Goal: Information Seeking & Learning: Learn about a topic

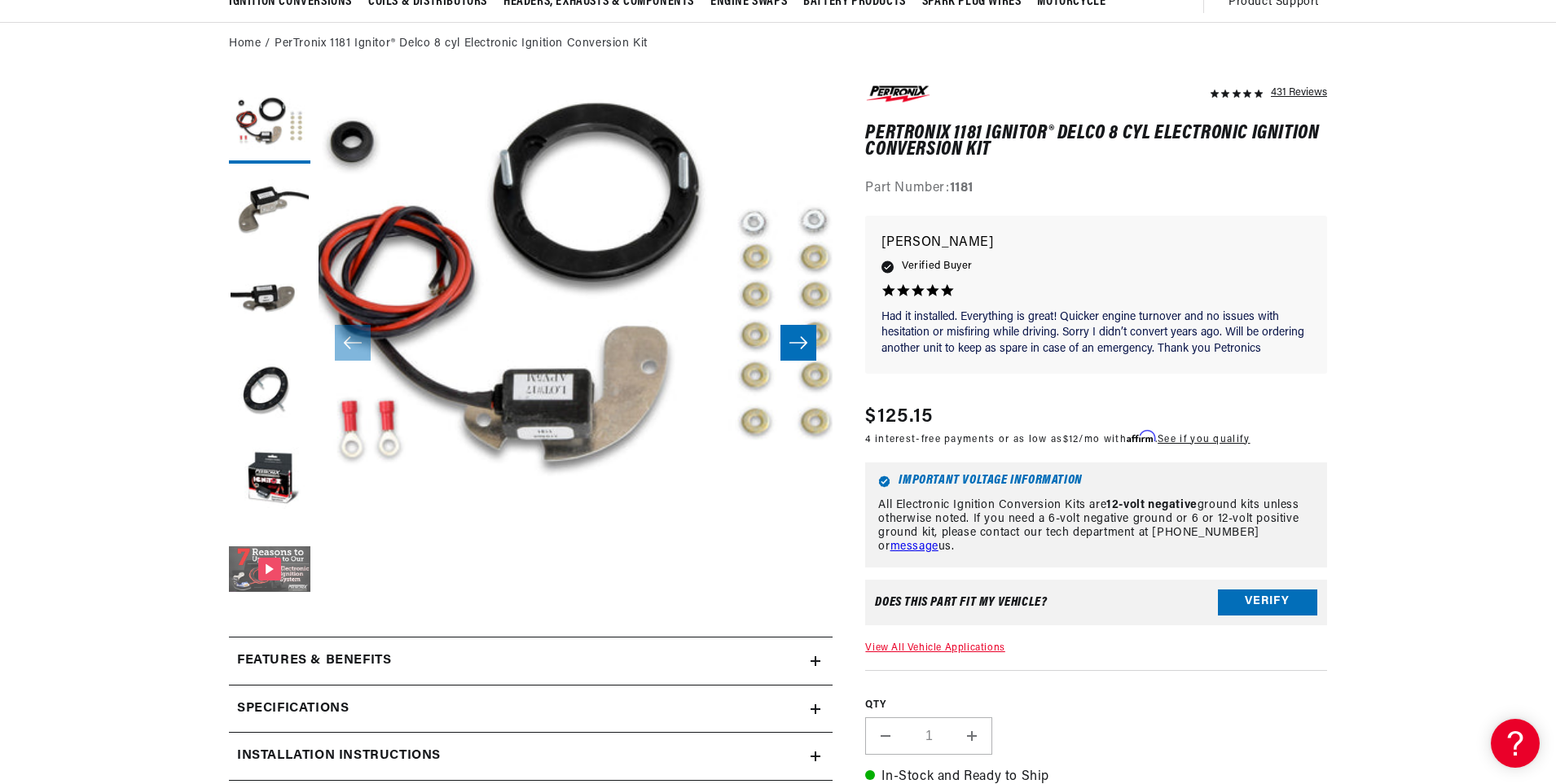
scroll to position [0, 2035]
click at [270, 568] on button "Gallery Viewer" at bounding box center [270, 571] width 81 height 81
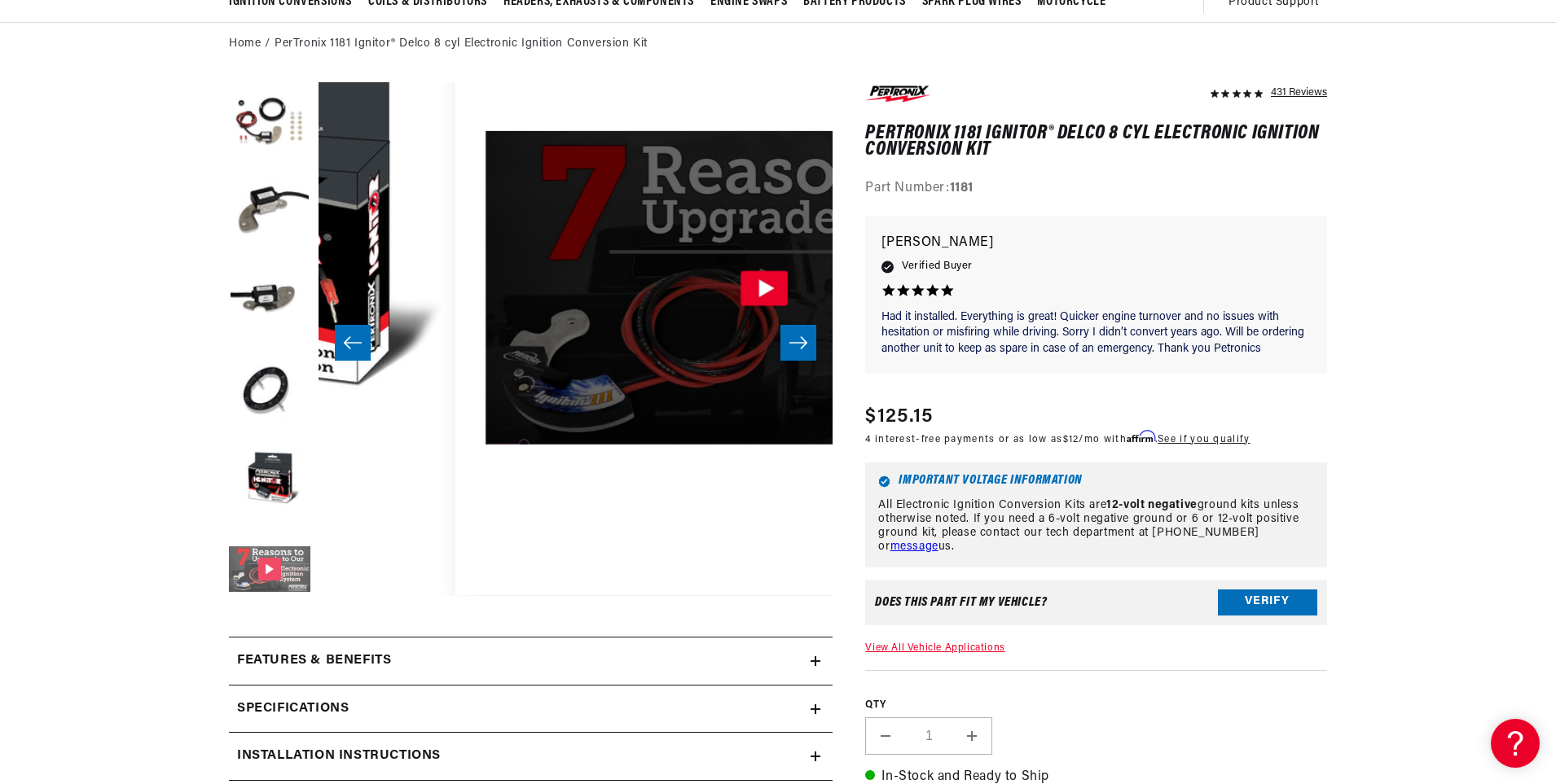
scroll to position [51, 2572]
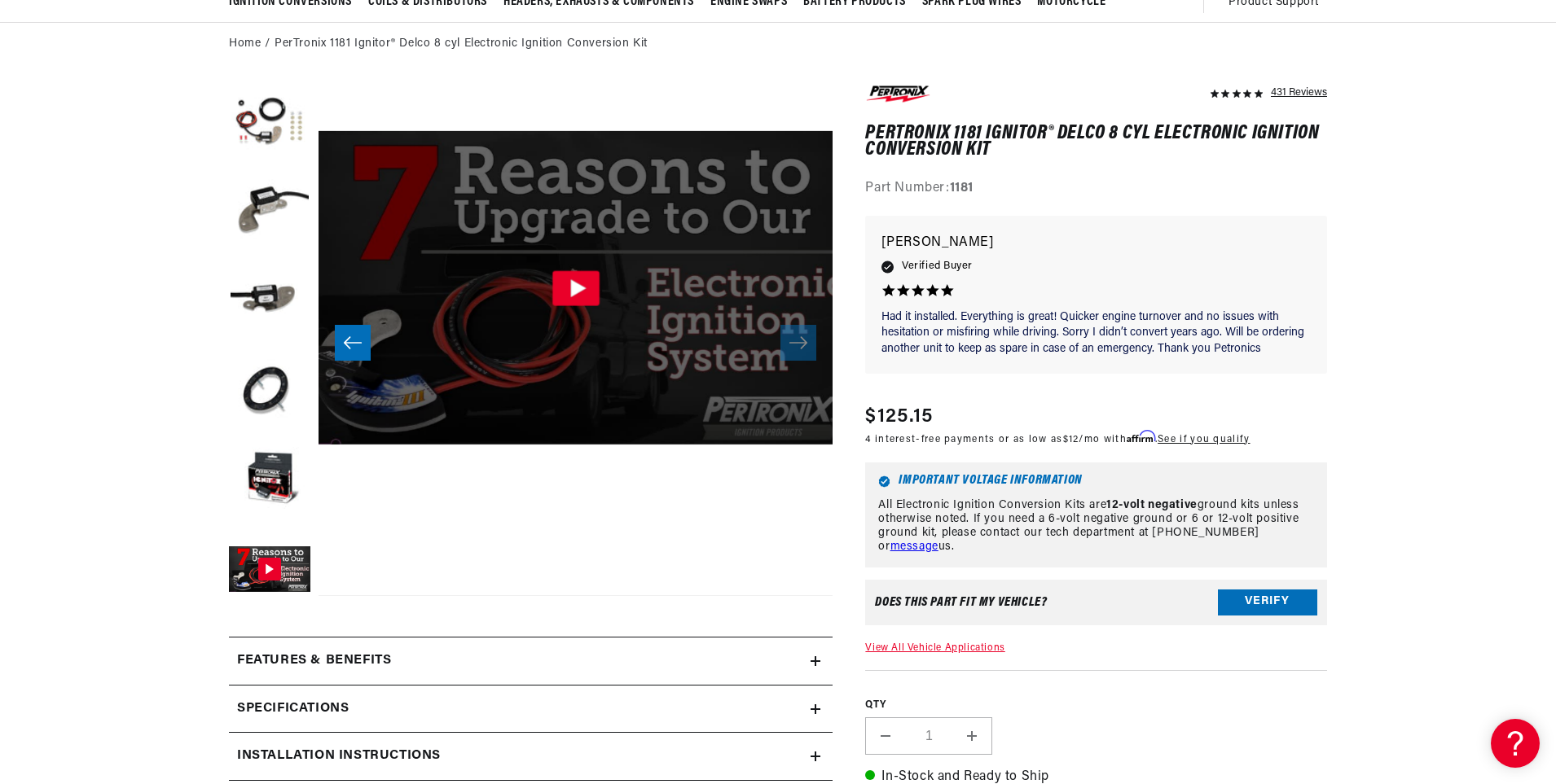
click at [576, 289] on icon "Gallery Viewer" at bounding box center [577, 289] width 16 height 18
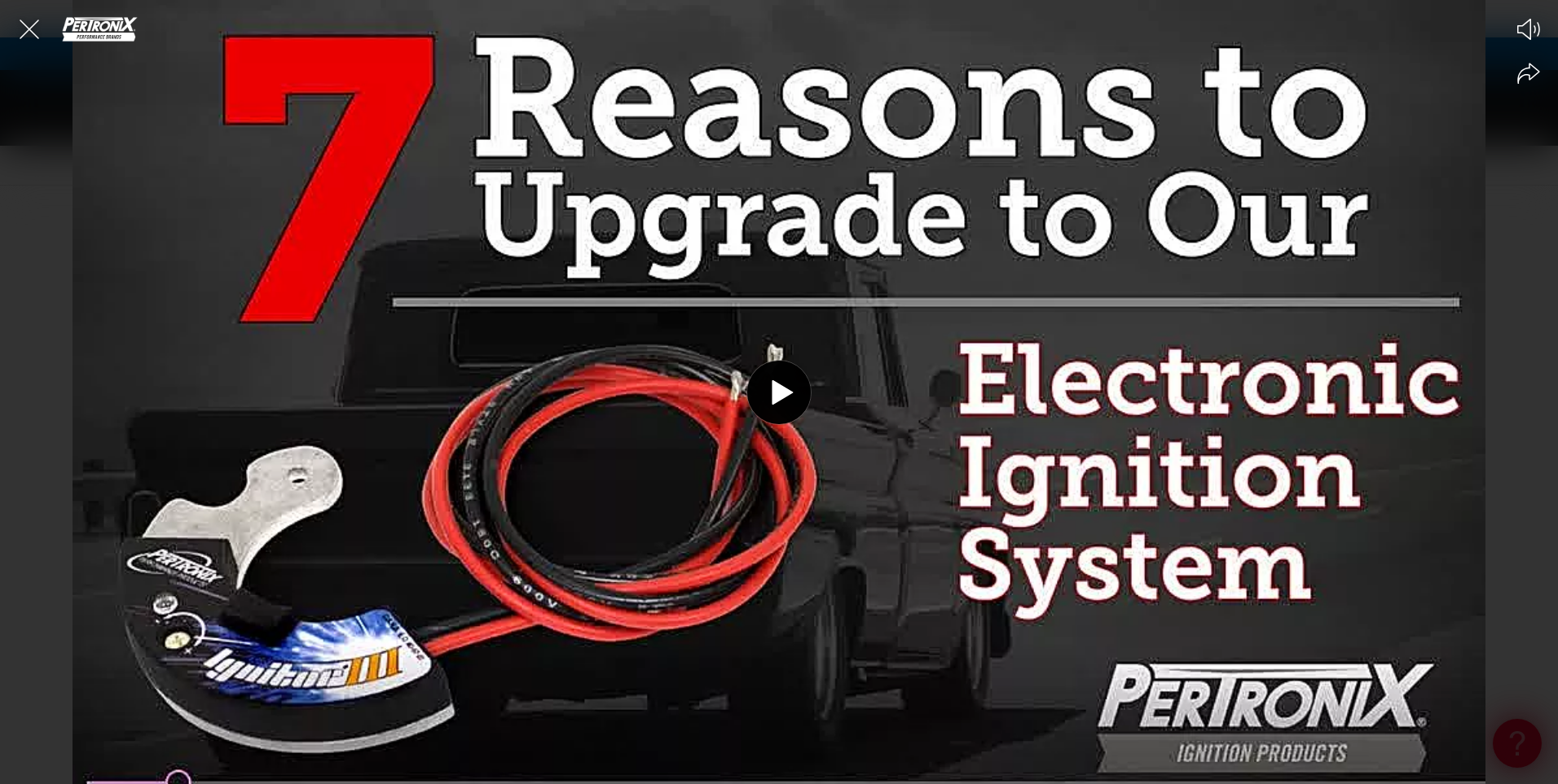
scroll to position [0, 2035]
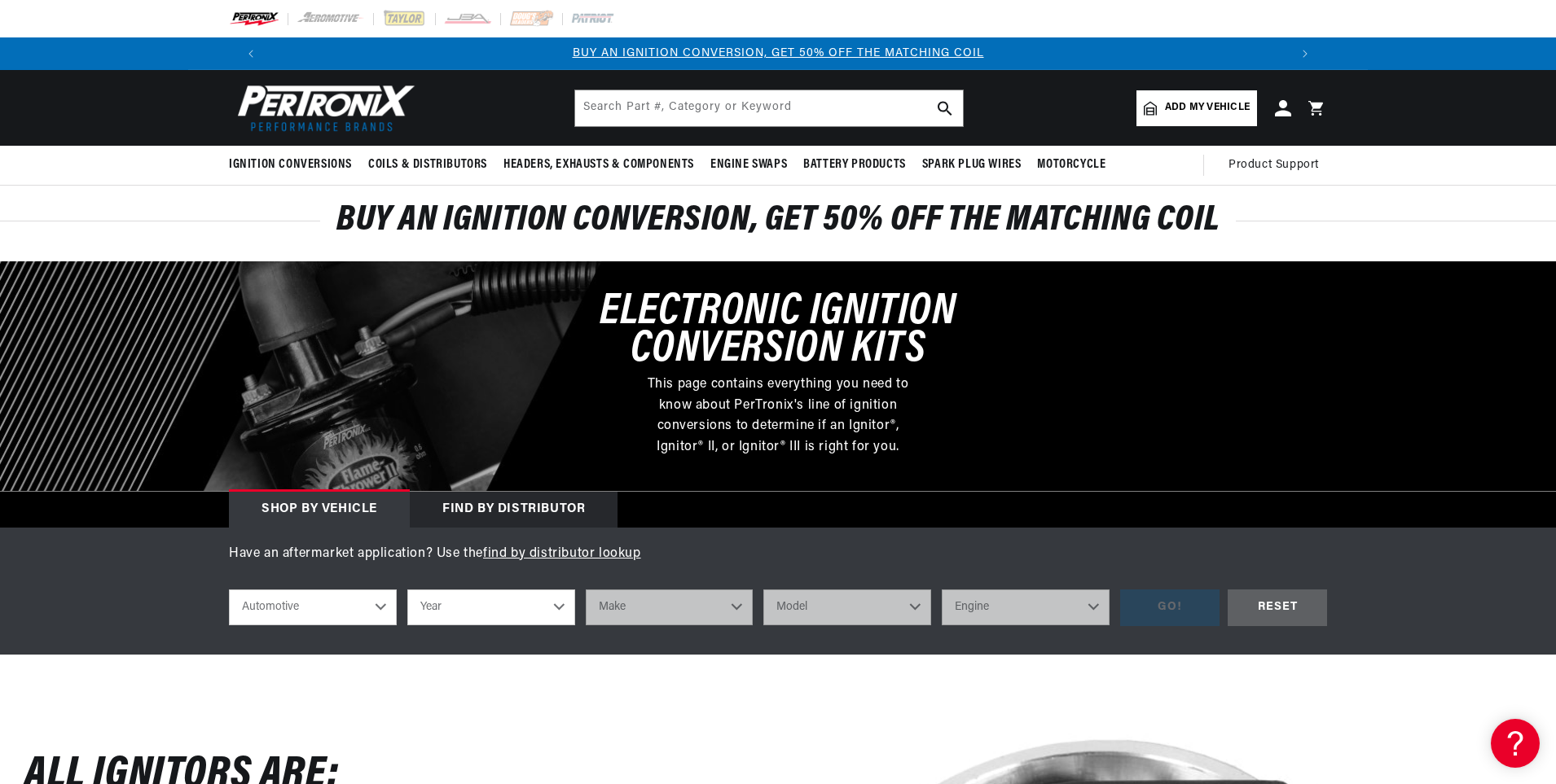
click at [380, 604] on select "Automotive Agricultural Industrial Marine Motorcycle" at bounding box center [313, 607] width 168 height 36
click at [559, 605] on select "Year [DATE] 2021 2020 2019 2018 2017 2016 2015 2014 2013 2012 2011 2010 2009 20…" at bounding box center [491, 607] width 168 height 36
select select "1964"
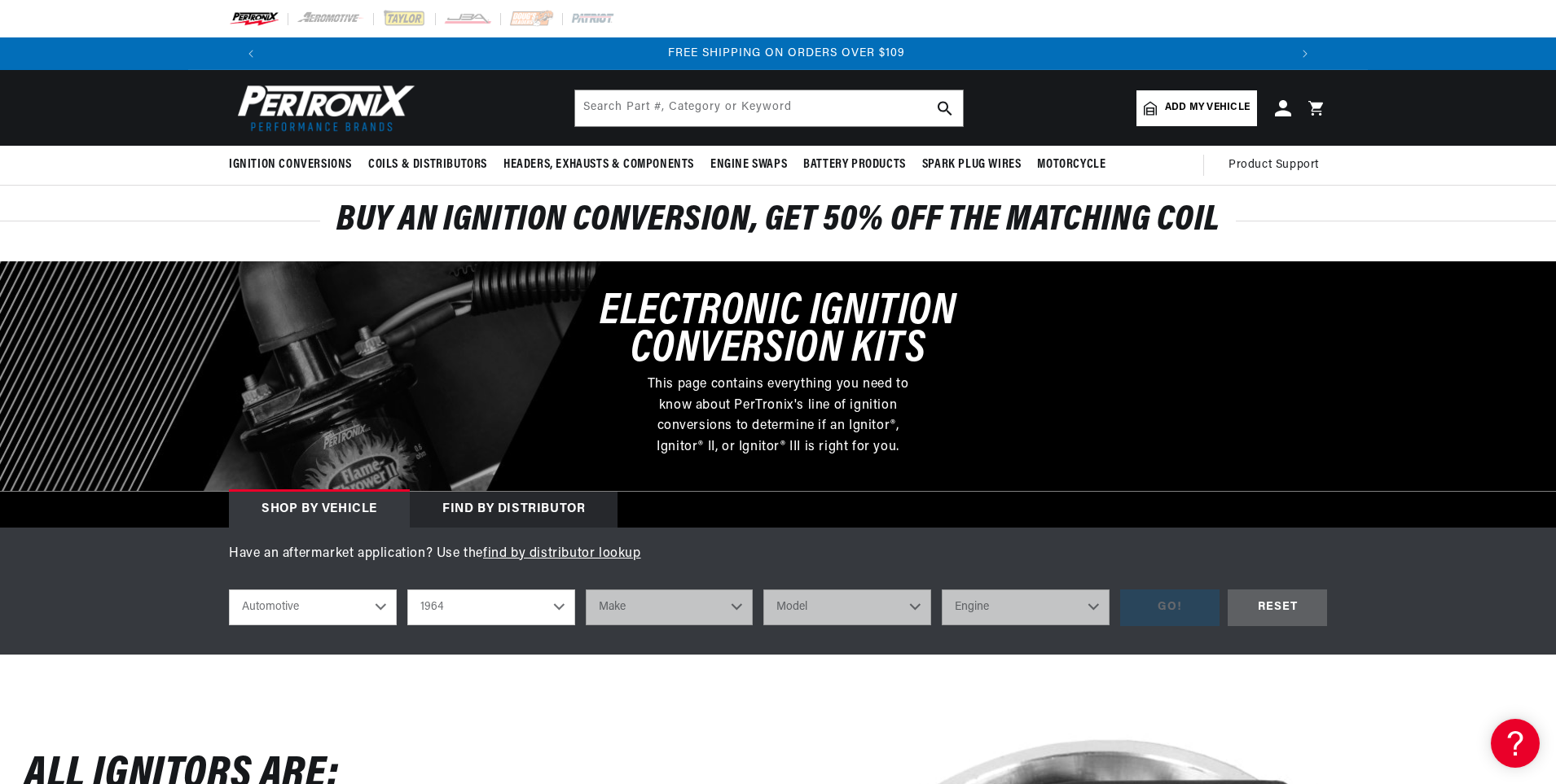
click at [407, 590] on select "Year [DATE] 2021 2020 2019 2018 2017 2016 2015 2014 2013 2012 2011 2010 2009 20…" at bounding box center [491, 607] width 168 height 36
select select "1964"
click at [737, 605] on select "Make American Motors Aston Martin Austin Austin Healey Bentley Buick Cadillac C…" at bounding box center [669, 607] width 168 height 36
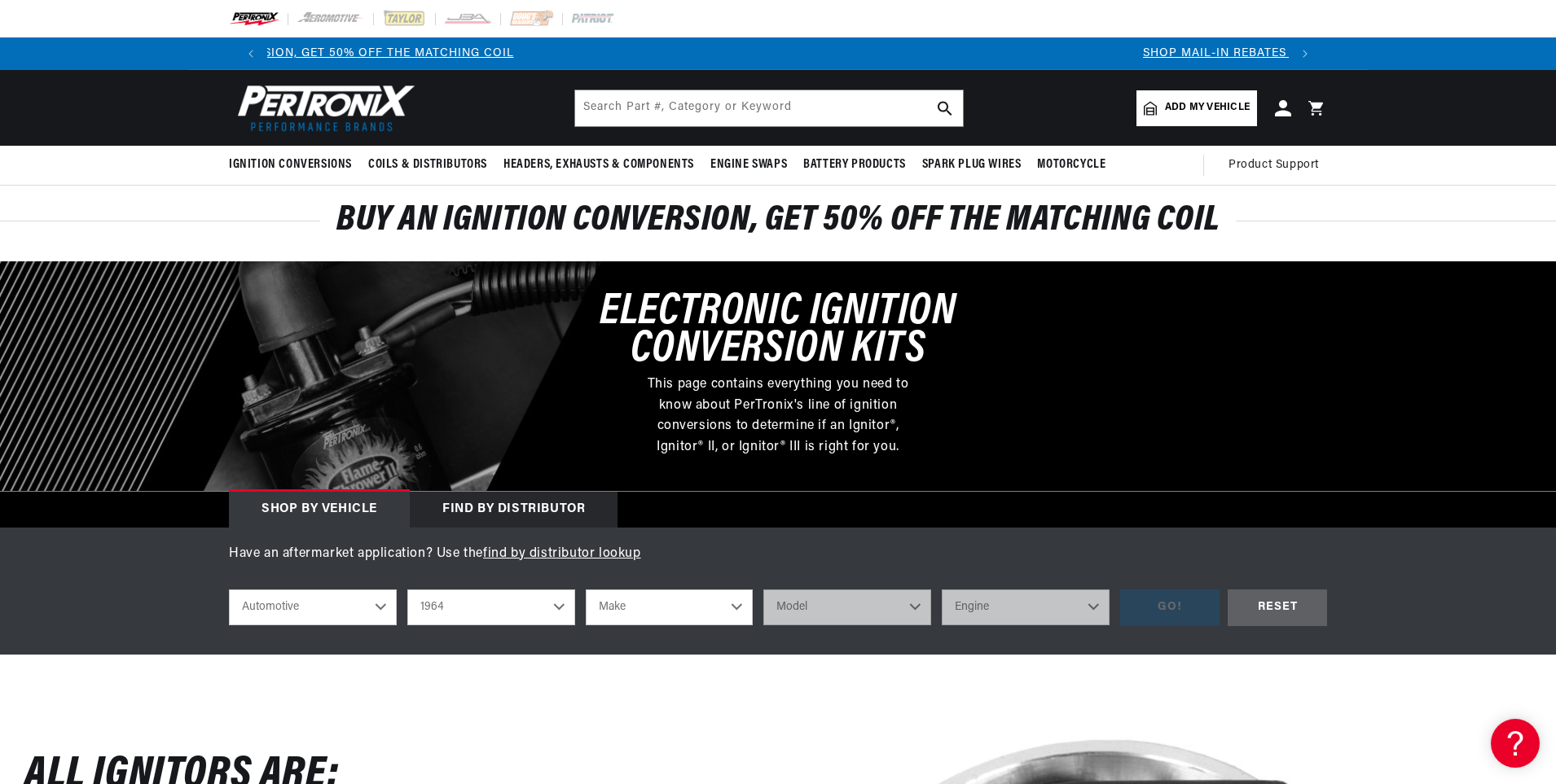
scroll to position [0, 0]
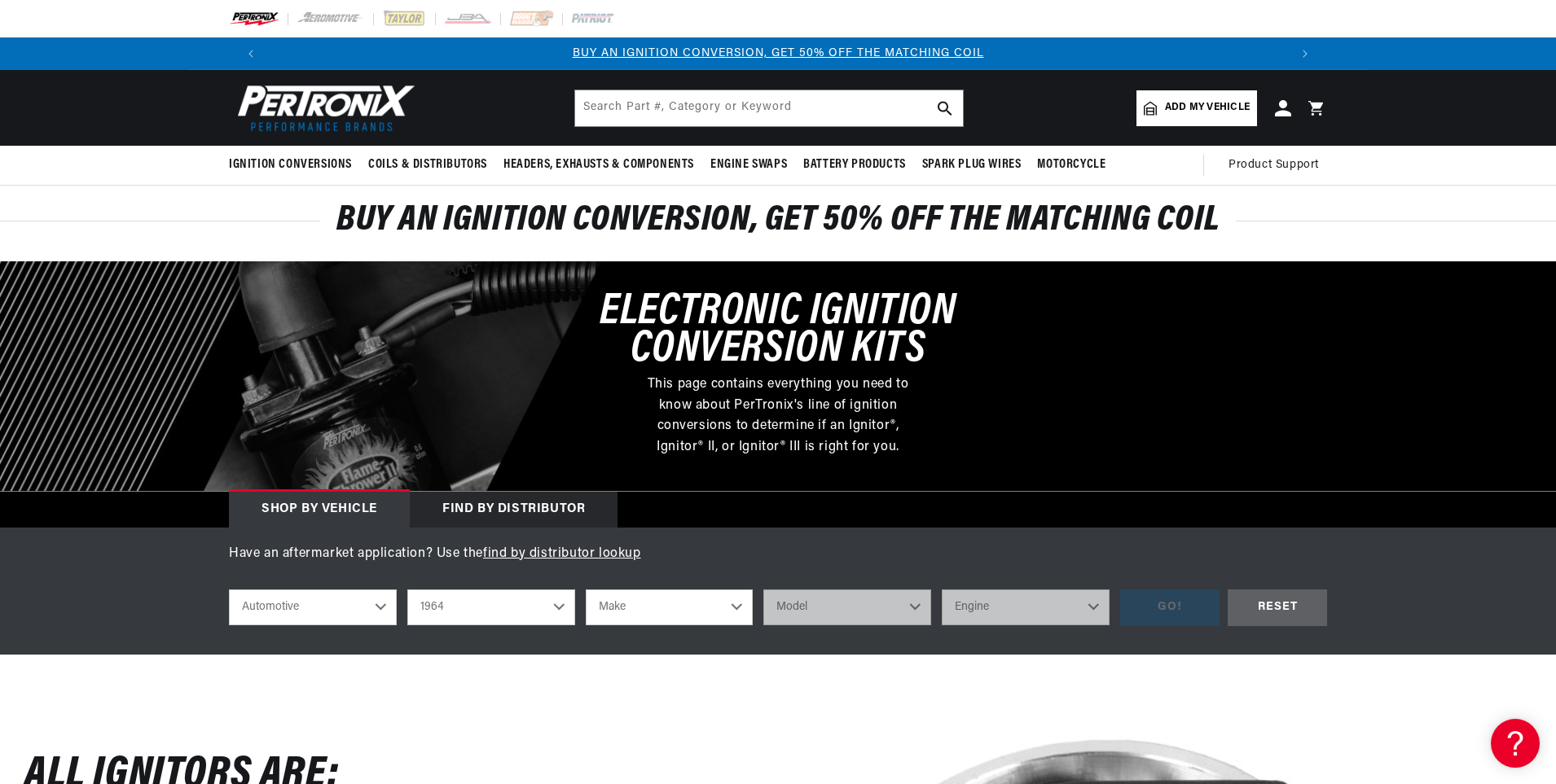
select select "Chevrolet"
click at [586, 590] on select "Make American Motors Aston Martin Austin Austin Healey Bentley Buick Cadillac C…" at bounding box center [669, 607] width 168 height 36
select select "Chevrolet"
click at [915, 608] on select "Model Bel Air Biscayne C10 Pickup C20 Pickup C30 Pickup Chevelle Chevy II Corva…" at bounding box center [847, 607] width 168 height 36
select select "Malibu"
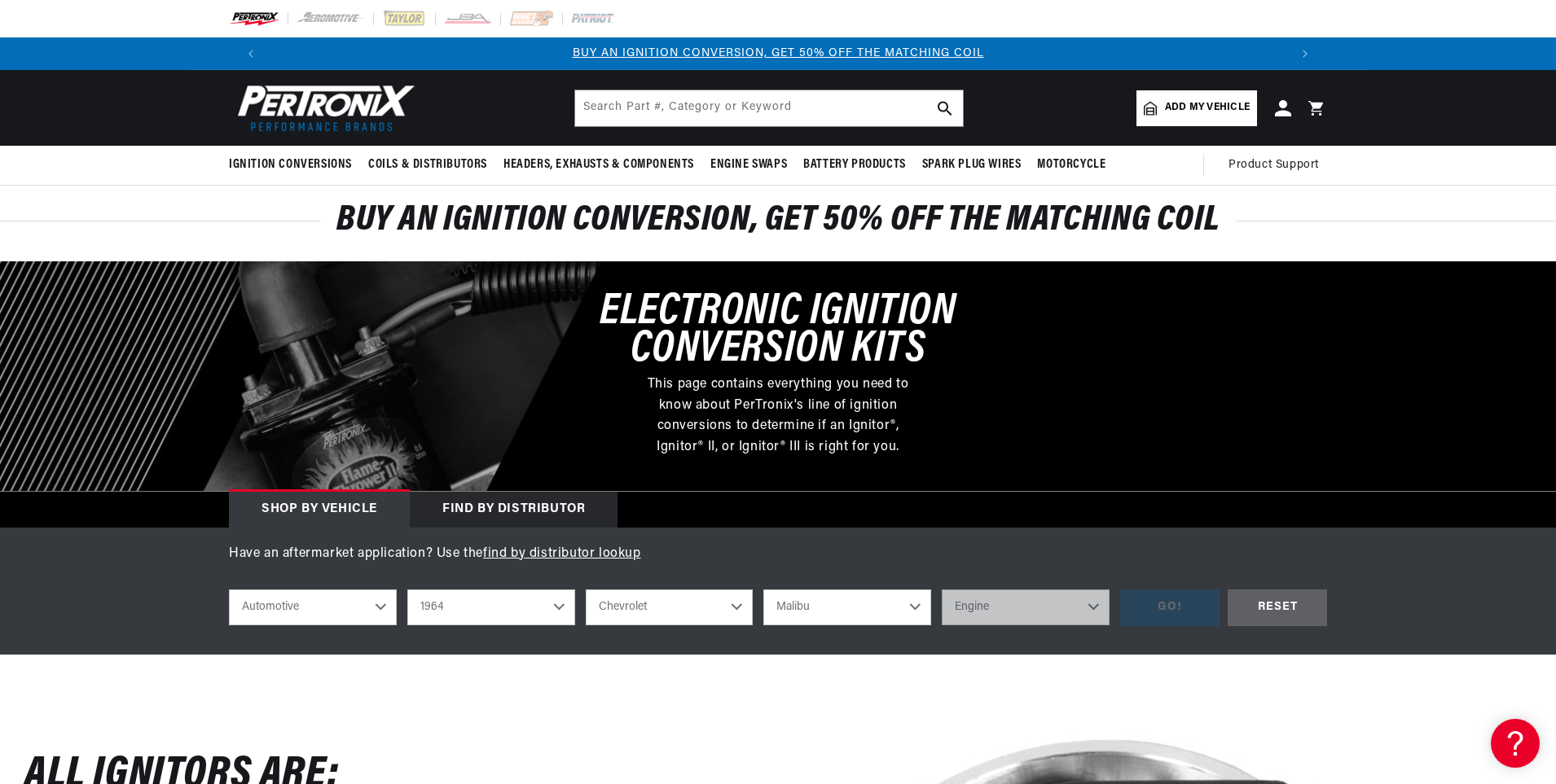
click at [764, 590] on select "Model Bel Air Biscayne C10 Pickup C20 Pickup C30 Pickup Chevelle Chevy II Corva…" at bounding box center [847, 607] width 168 height 36
select select "Malibu"
click at [1094, 608] on select "Engine 4.1L 6.5L 6.6L 7.4L 194cid / 3.2L 230cid / 3.8L 283cid / 4.6L 305cid / 5…" at bounding box center [1025, 607] width 168 height 36
select select "283cid-4.6L"
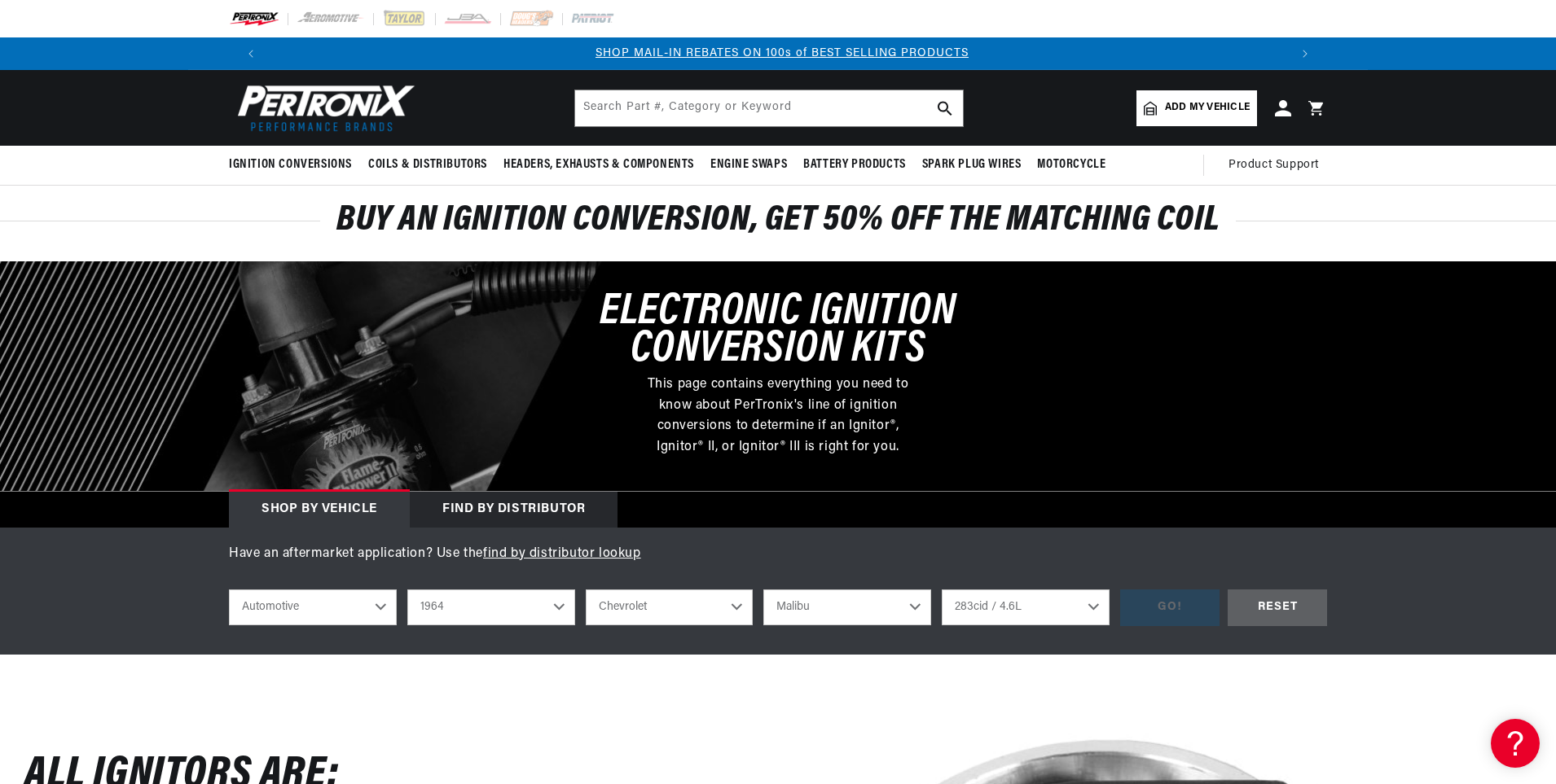
click at [941, 590] on select "Engine 4.1L 6.5L 6.6L 7.4L 194cid / 3.2L 230cid / 3.8L 283cid / 4.6L 305cid / 5…" at bounding box center [1025, 607] width 168 height 36
select select "283cid-4.6L"
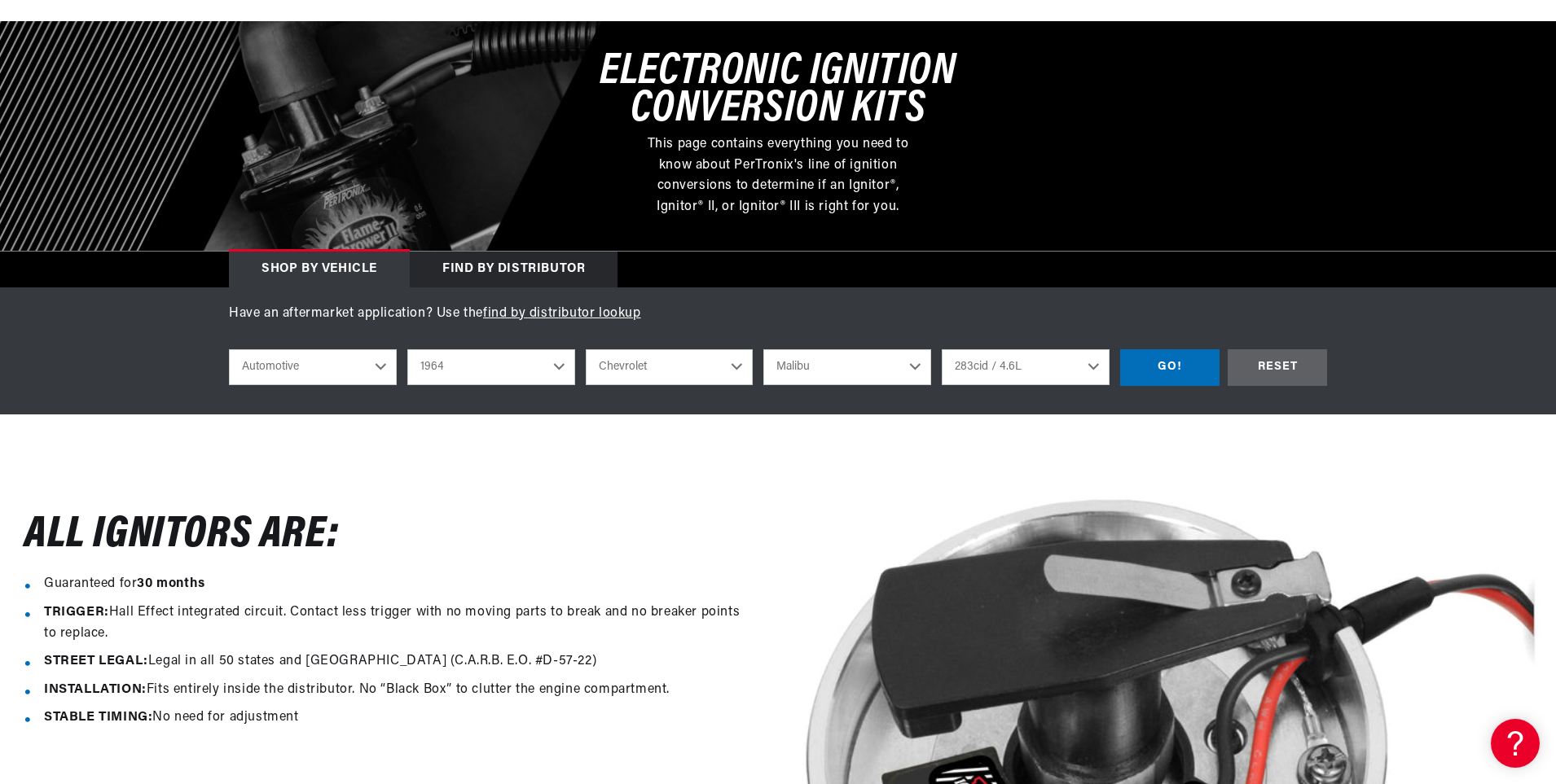
scroll to position [244, 0]
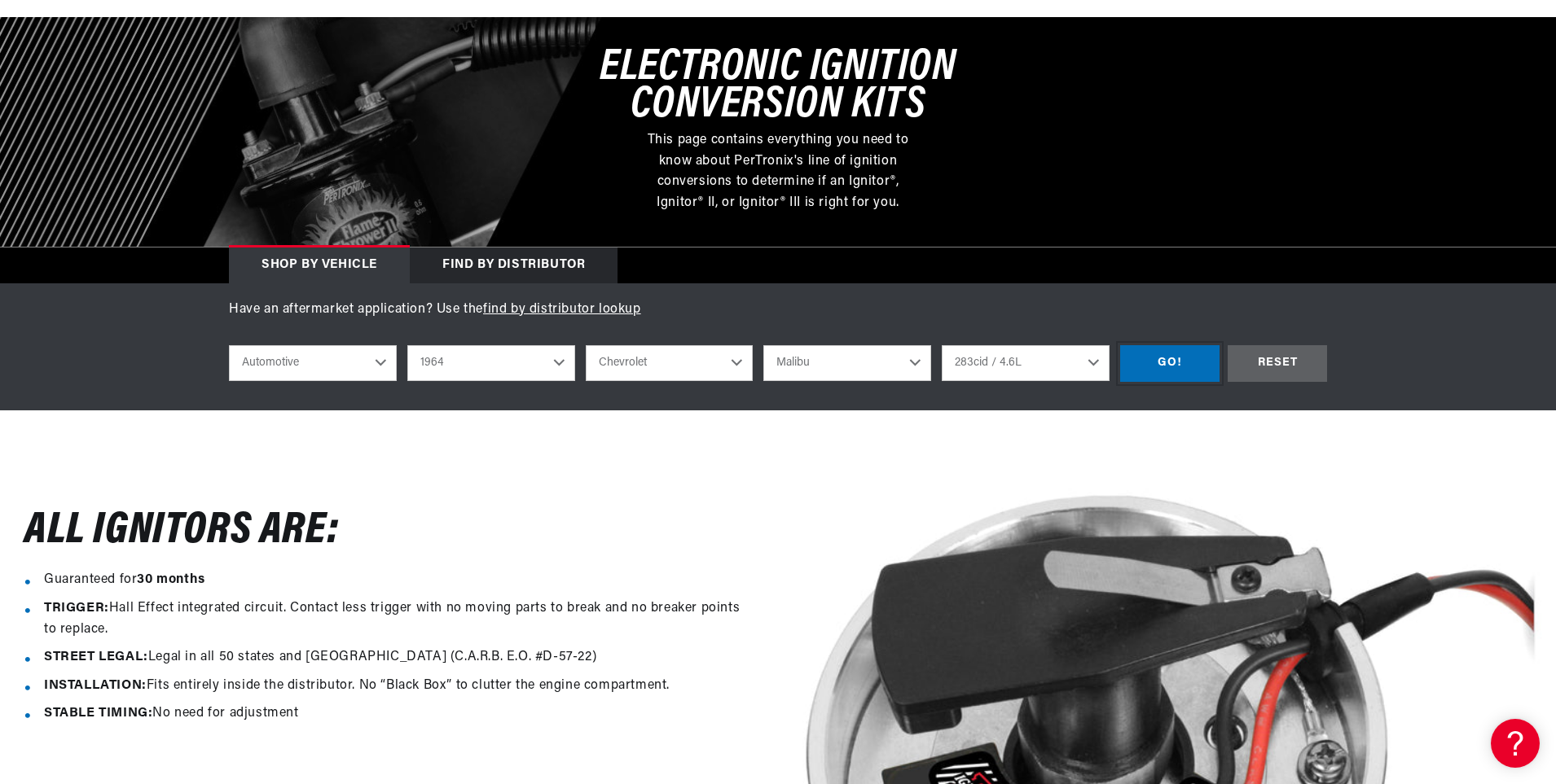
click at [1182, 361] on div "GO!" at bounding box center [1170, 364] width 99 height 36
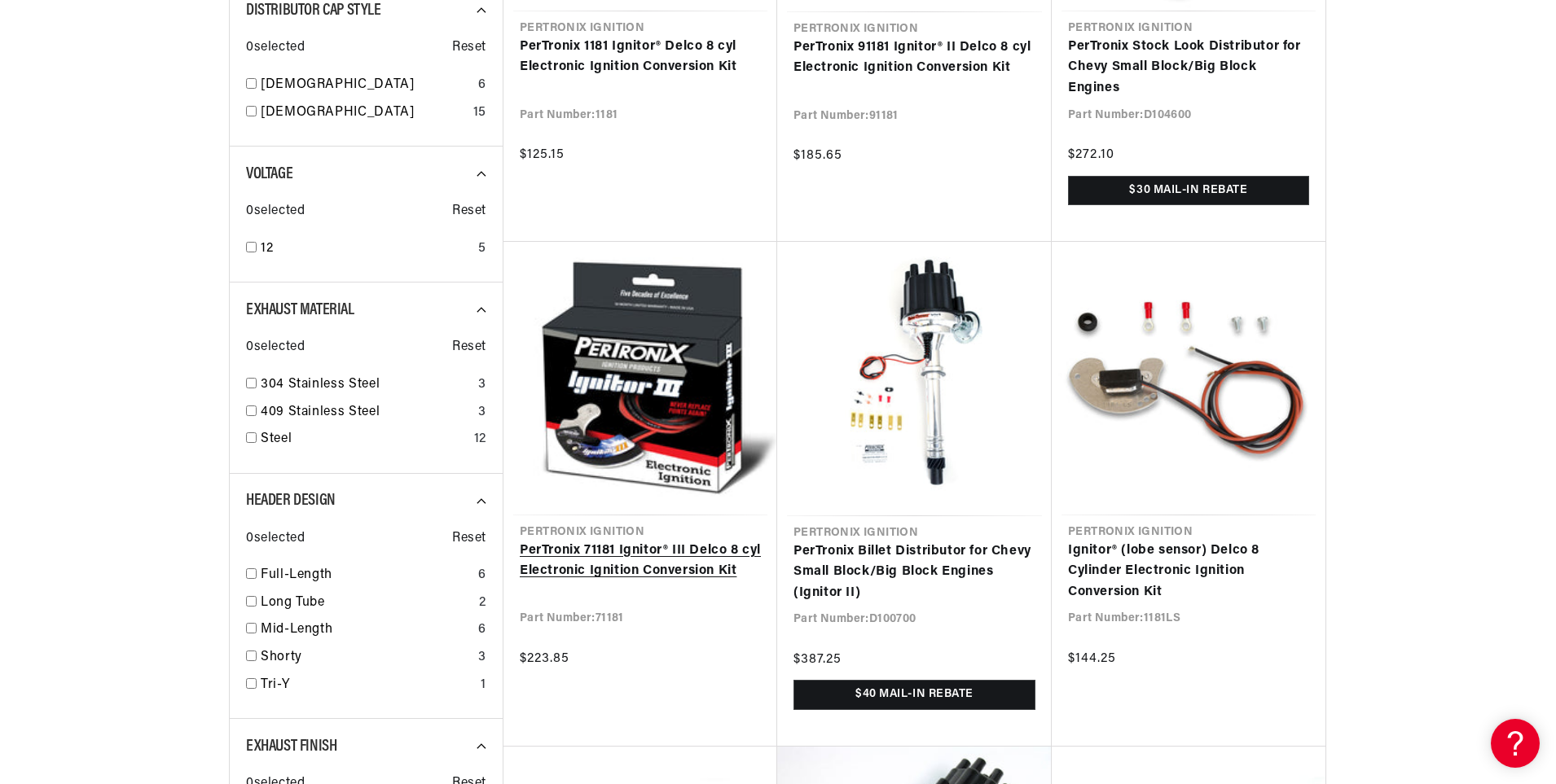
scroll to position [0, 245]
click at [633, 541] on link "PerTronix 71181 Ignitor® III Delco 8 cyl Electronic Ignition Conversion Kit" at bounding box center [640, 562] width 242 height 41
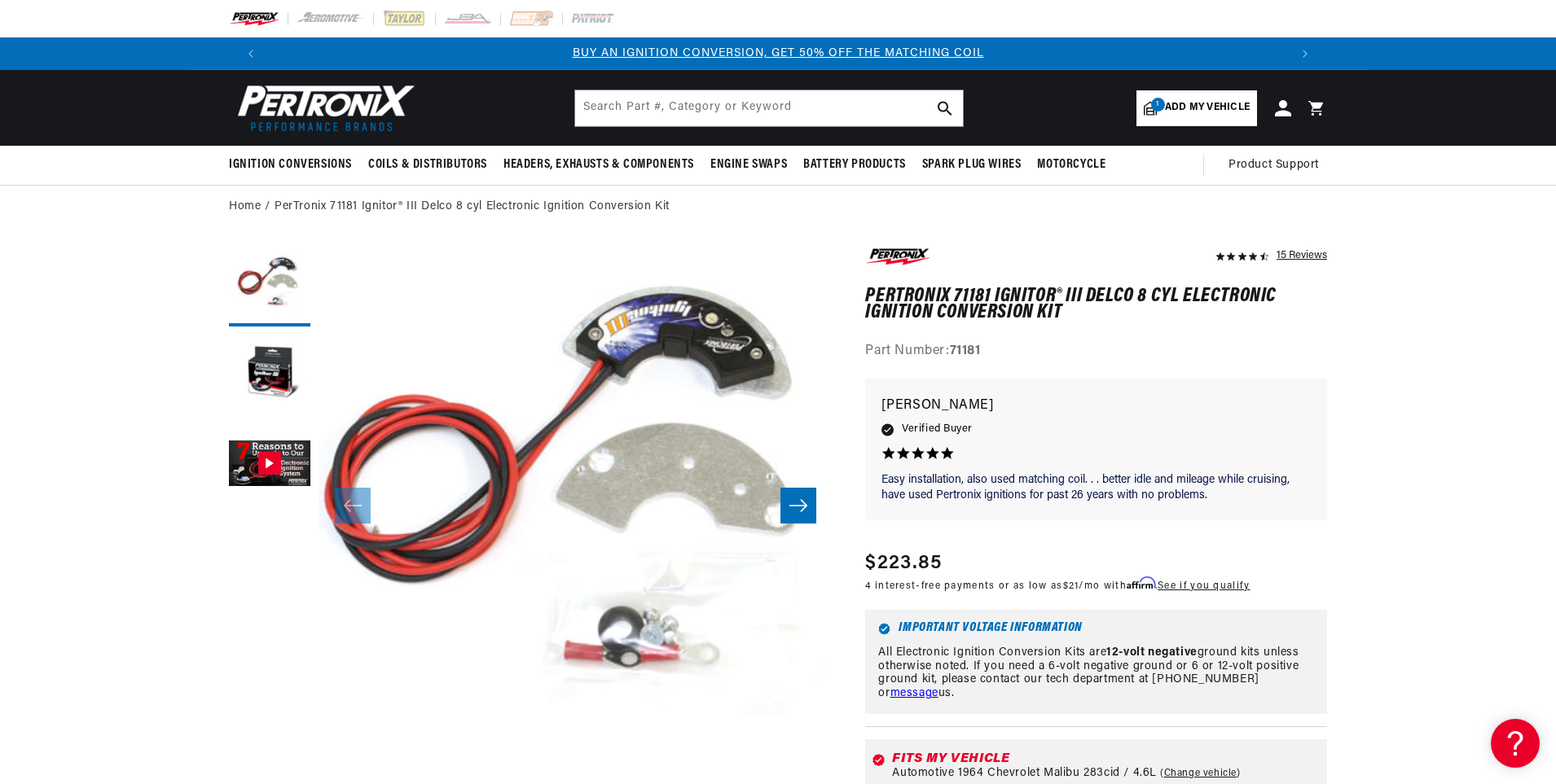
scroll to position [51, 0]
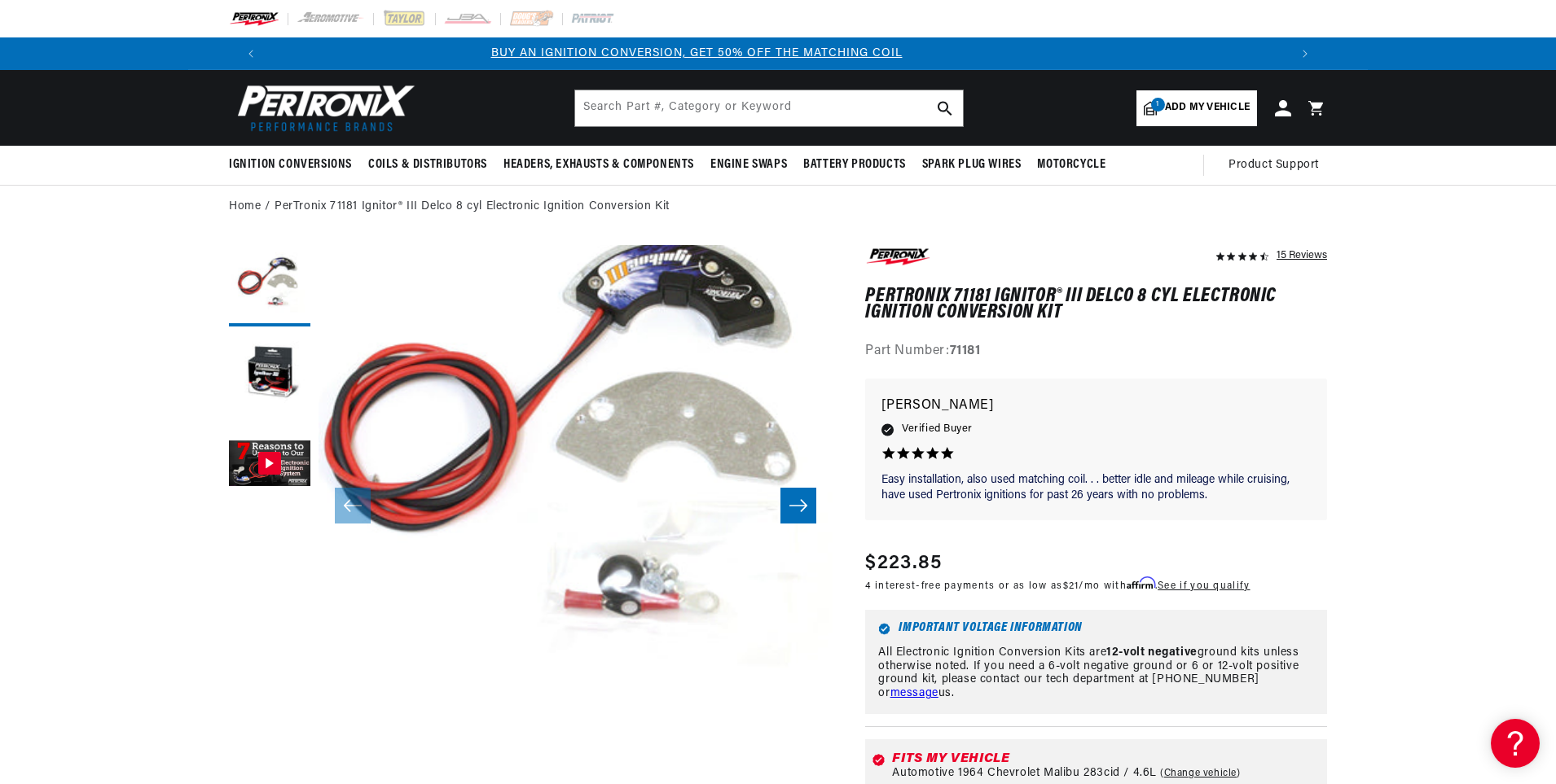
click at [267, 759] on button "Open media 1 in modal" at bounding box center [267, 759] width 0 height 0
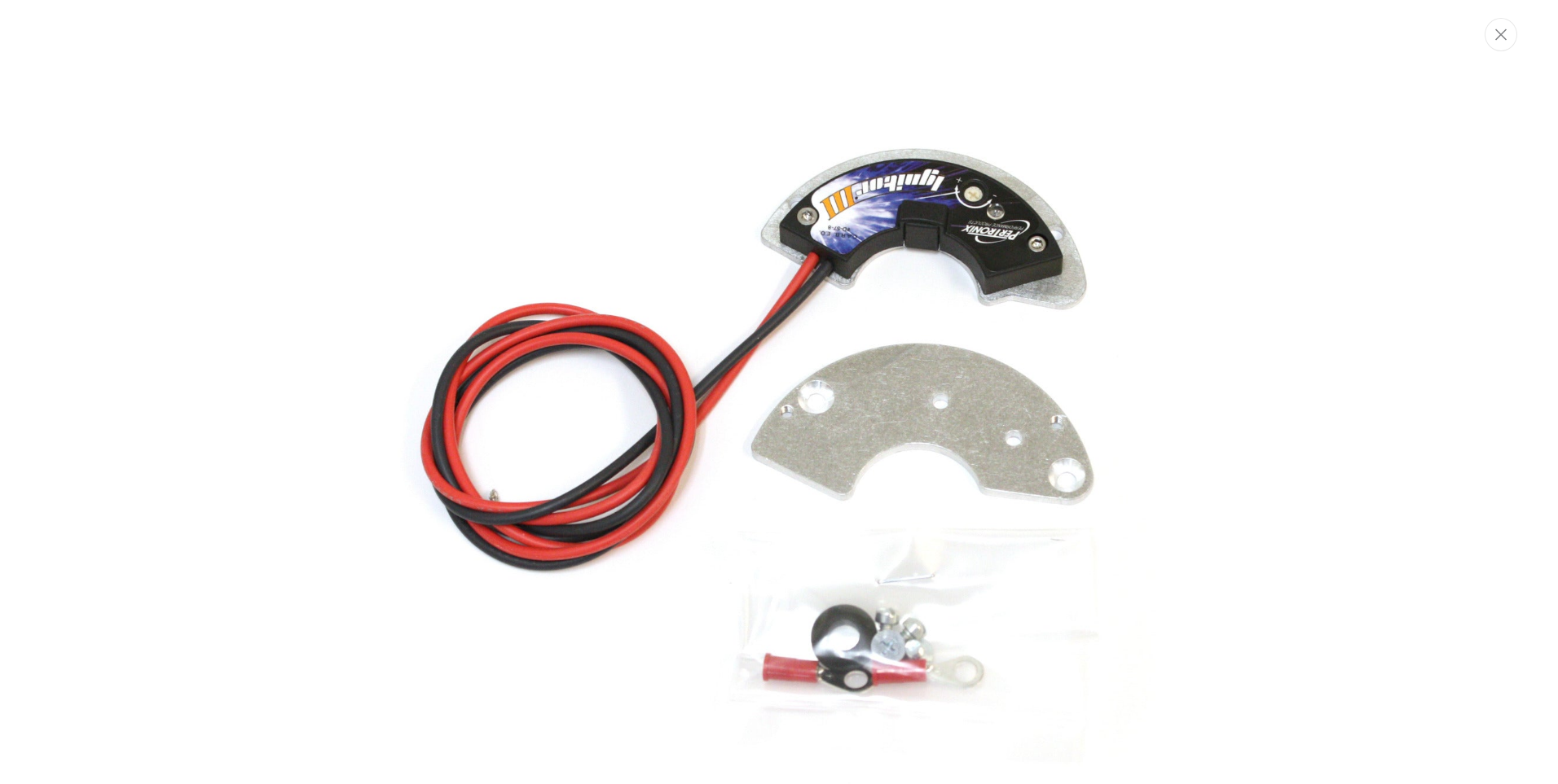
scroll to position [0, 2035]
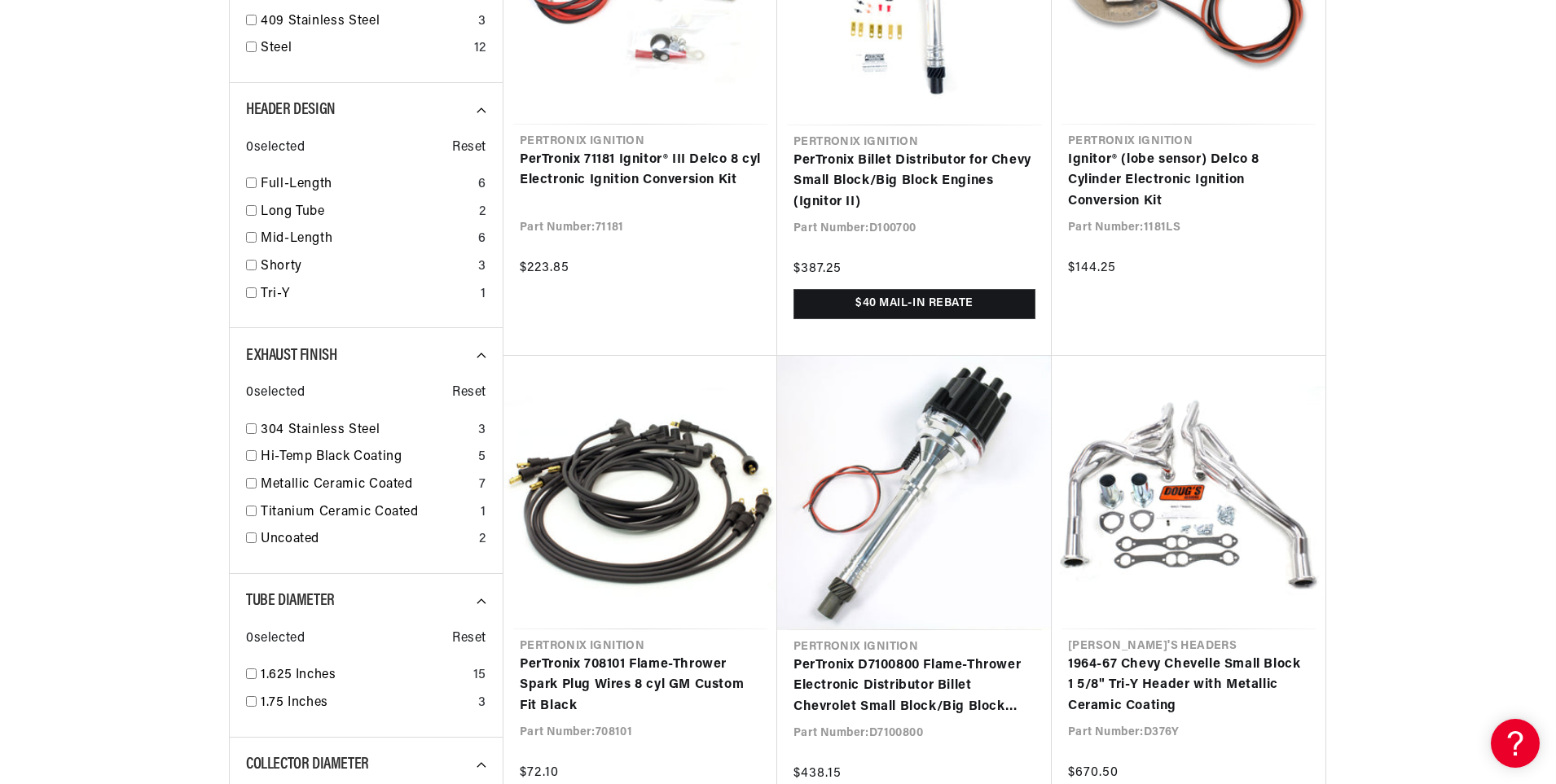
scroll to position [0, 1017]
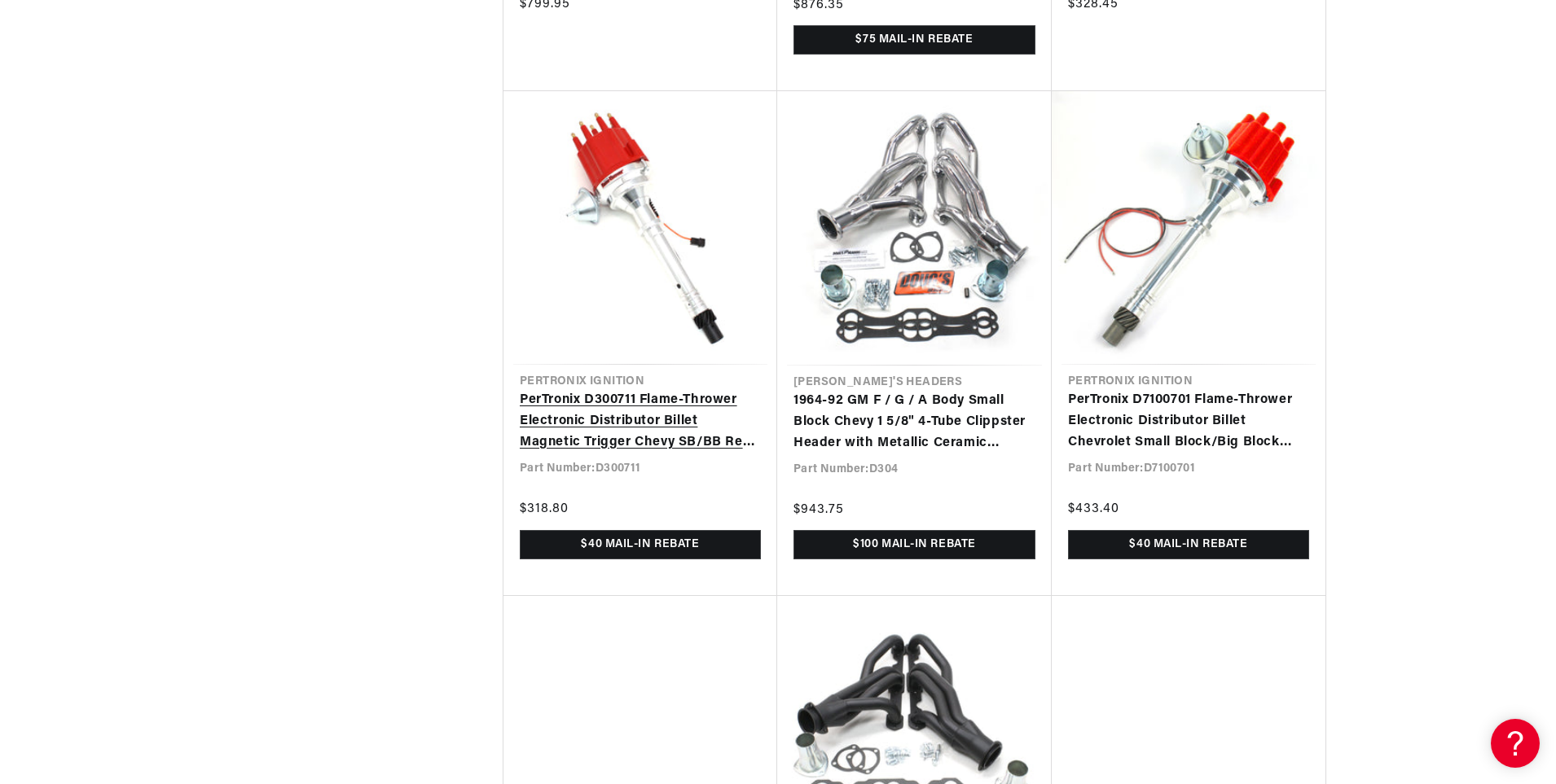
scroll to position [5376, 0]
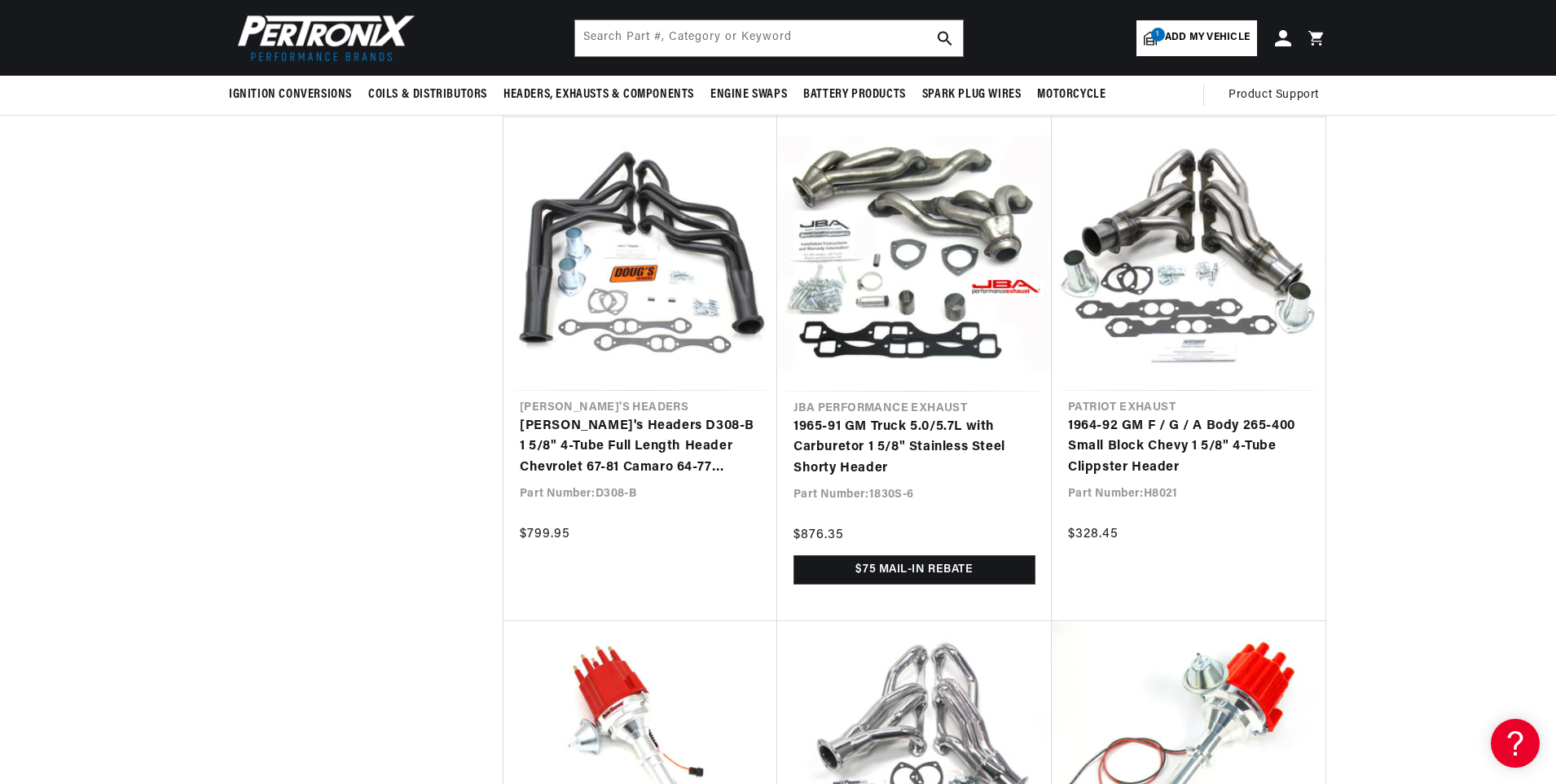
scroll to position [4398, 0]
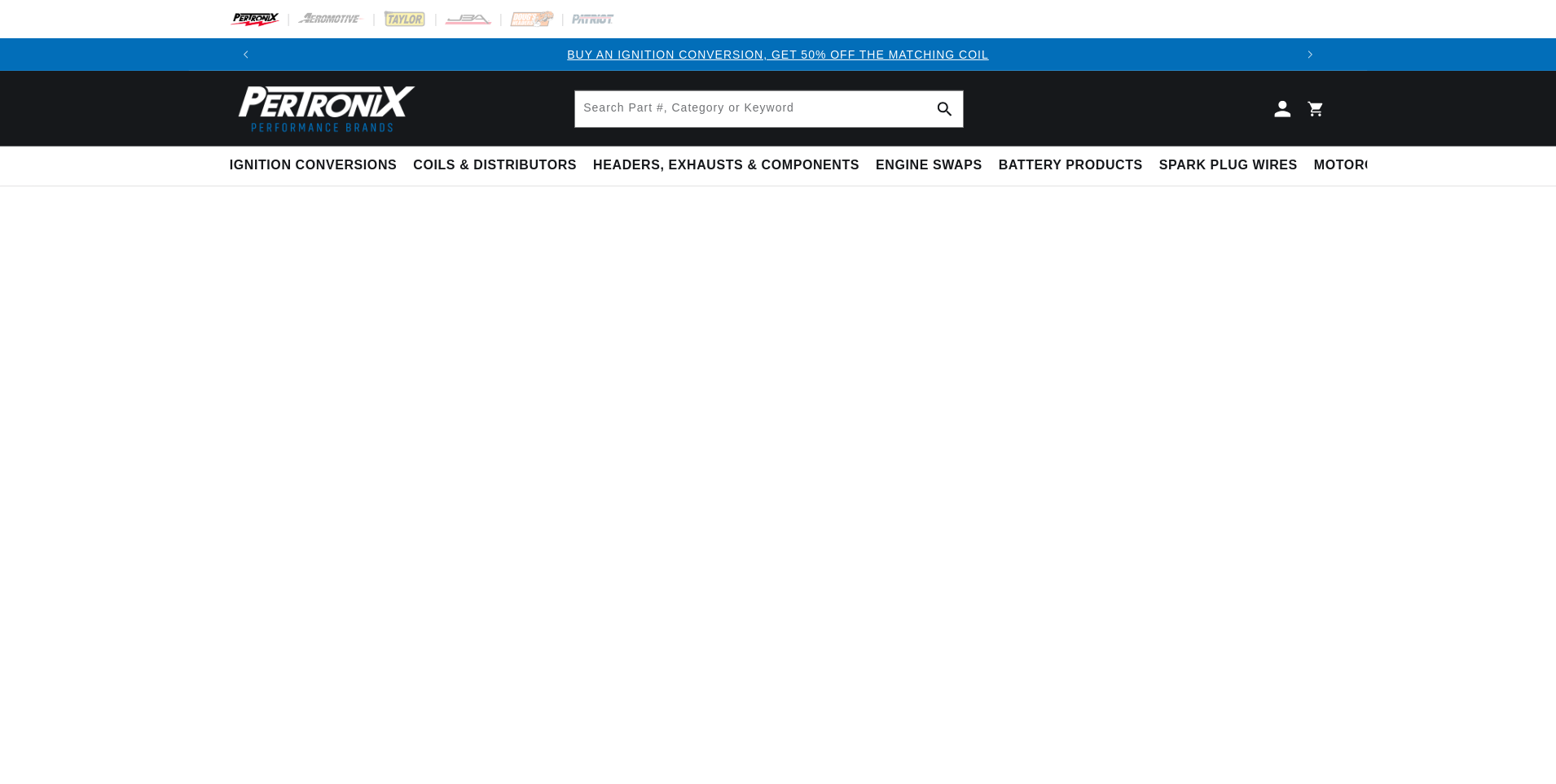
scroll to position [244, 0]
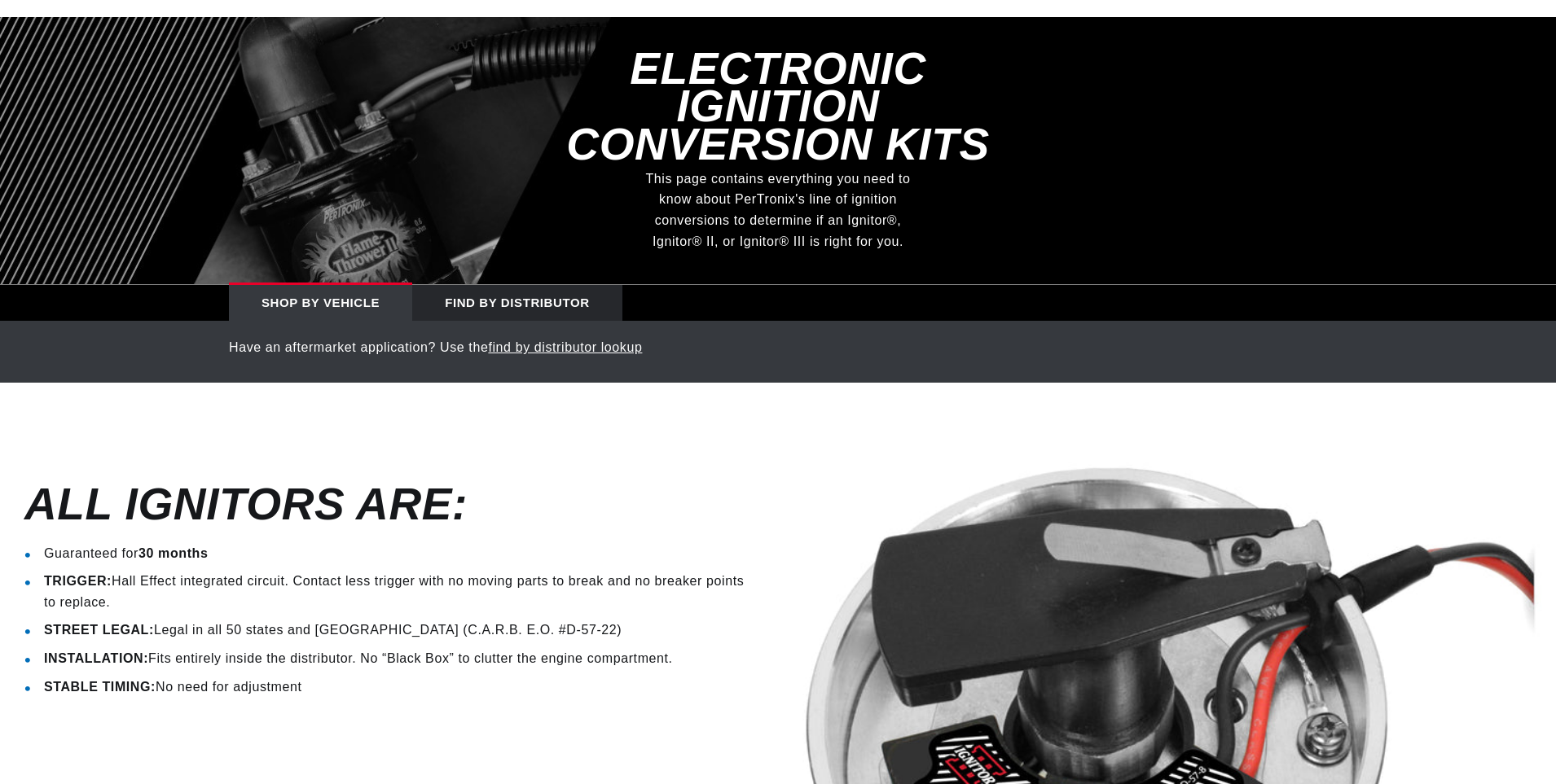
select select "RideType"
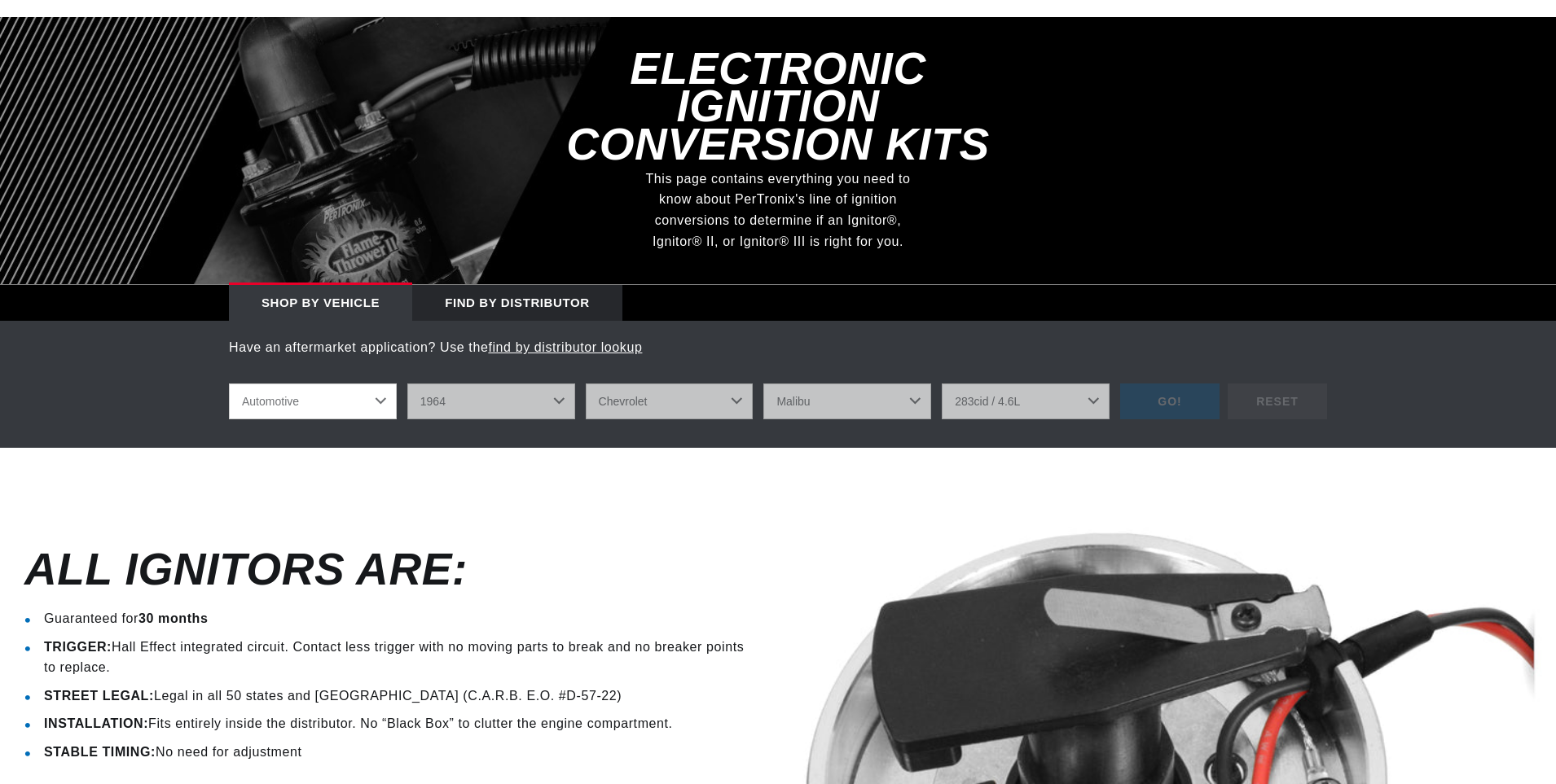
select select "1964"
select select "Chevrolet"
select select "Malibu"
select select "283cid-4.6L"
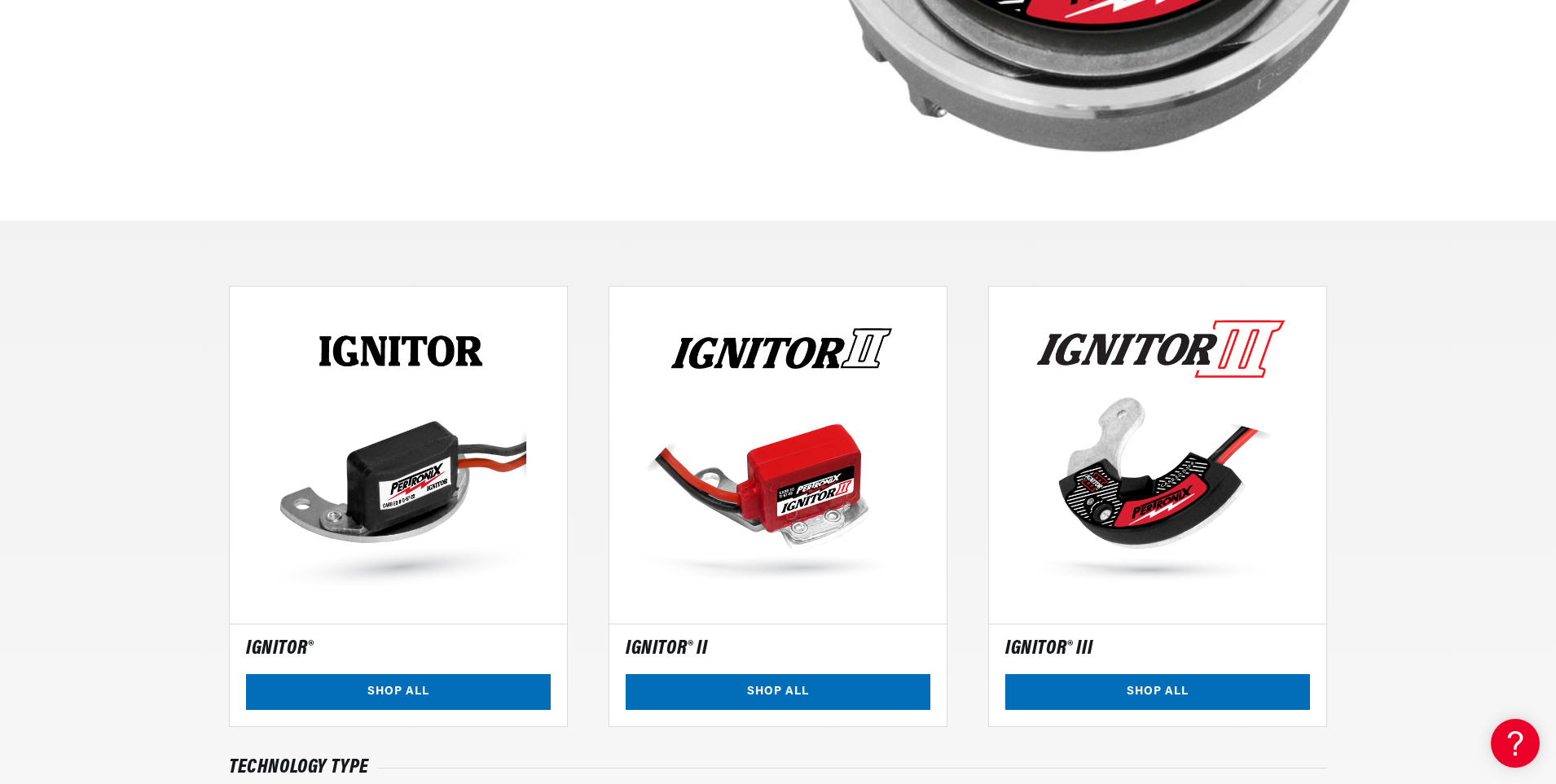
scroll to position [0, 0]
click at [389, 696] on link "SHOP ALL" at bounding box center [398, 692] width 304 height 36
click at [389, 696] on link "SHOP ALL" at bounding box center [398, 692] width 304 height 36
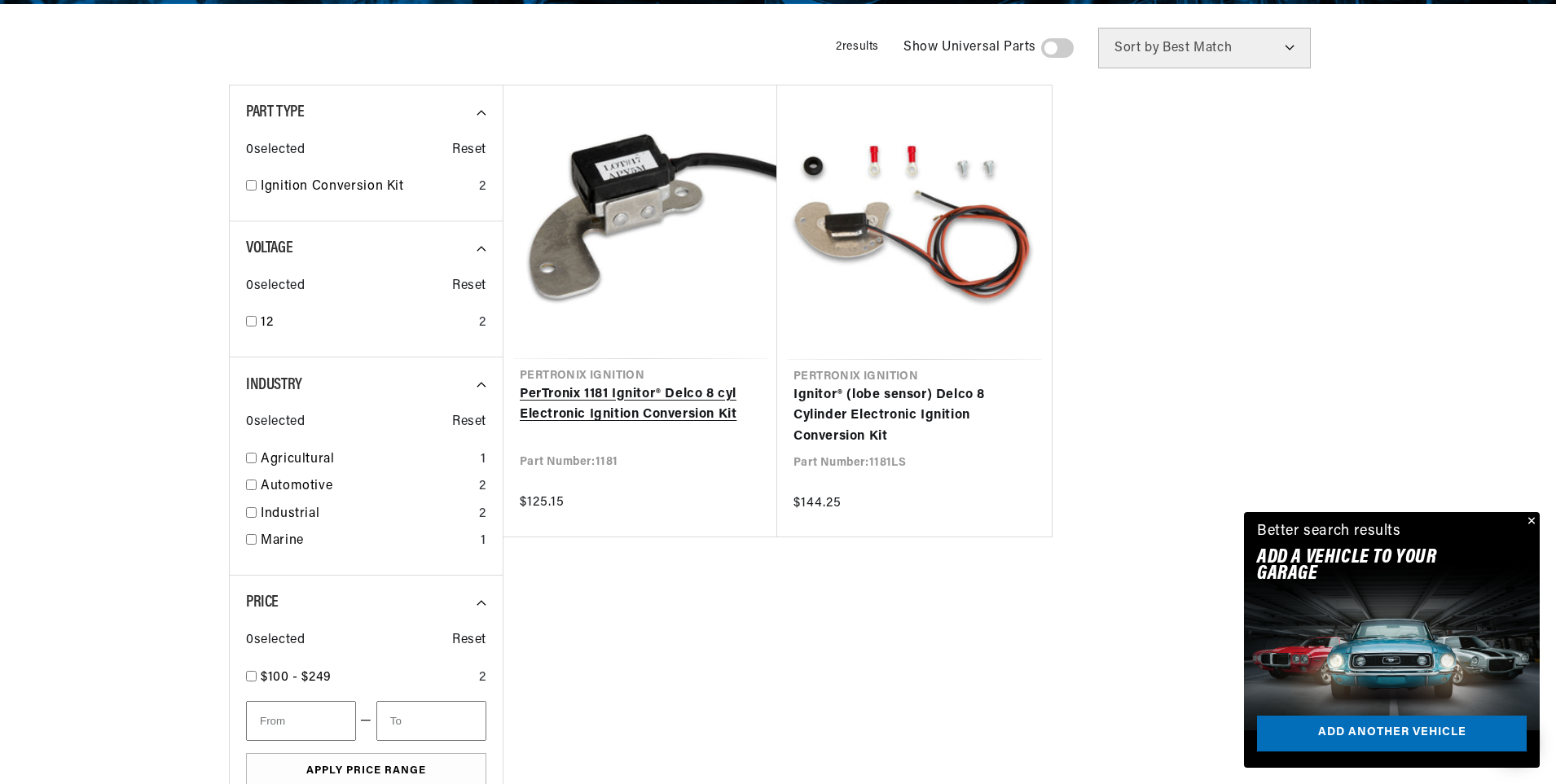
scroll to position [0, 1017]
click at [624, 394] on link "PerTronix 1181 Ignitor® Delco 8 cyl Electronic Ignition Conversion Kit" at bounding box center [640, 405] width 242 height 41
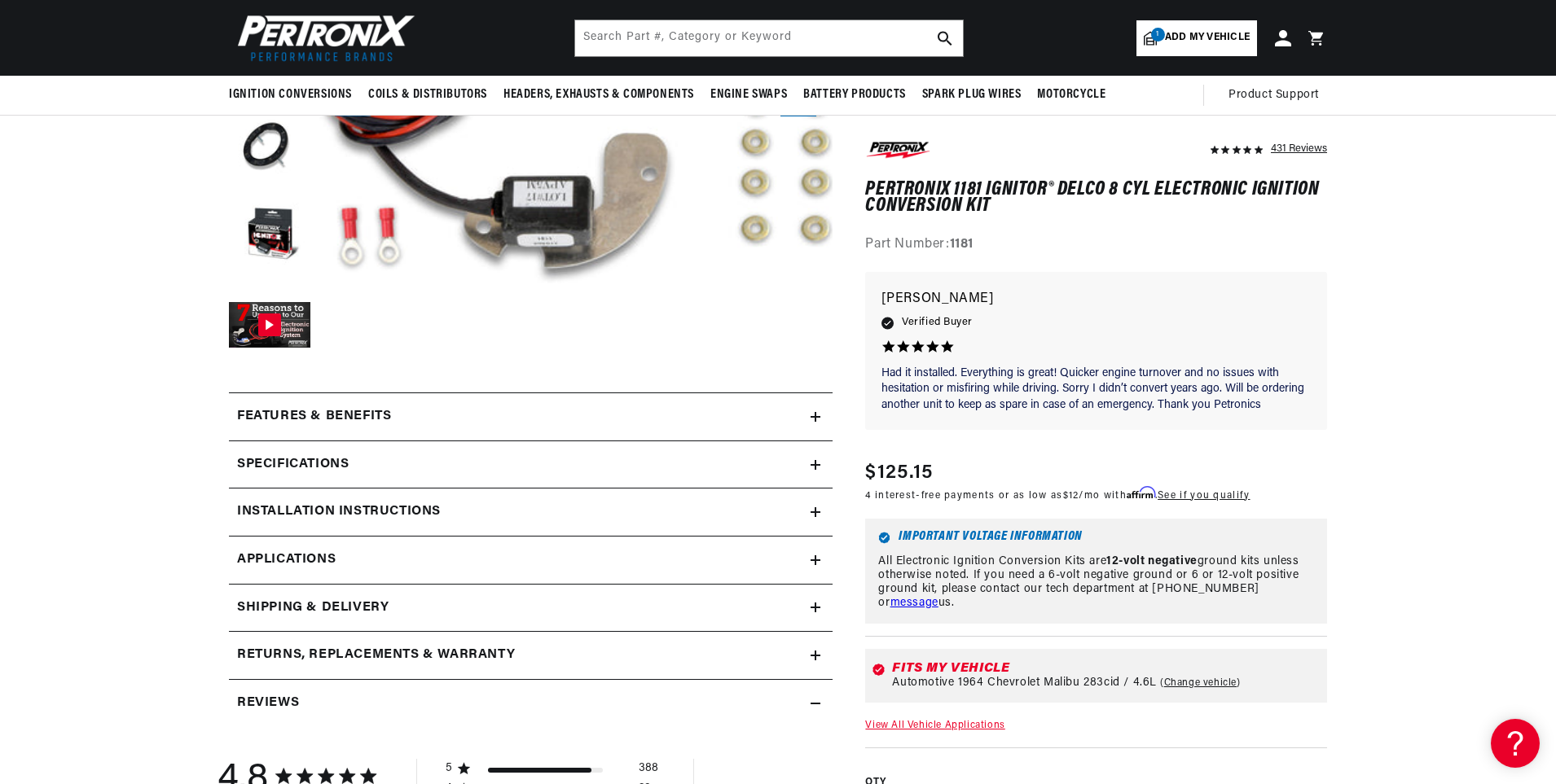
scroll to position [0, 1017]
click at [324, 505] on h2 "Installation instructions" at bounding box center [339, 513] width 203 height 22
drag, startPoint x: 324, startPoint y: 505, endPoint x: 314, endPoint y: 514, distance: 13.5
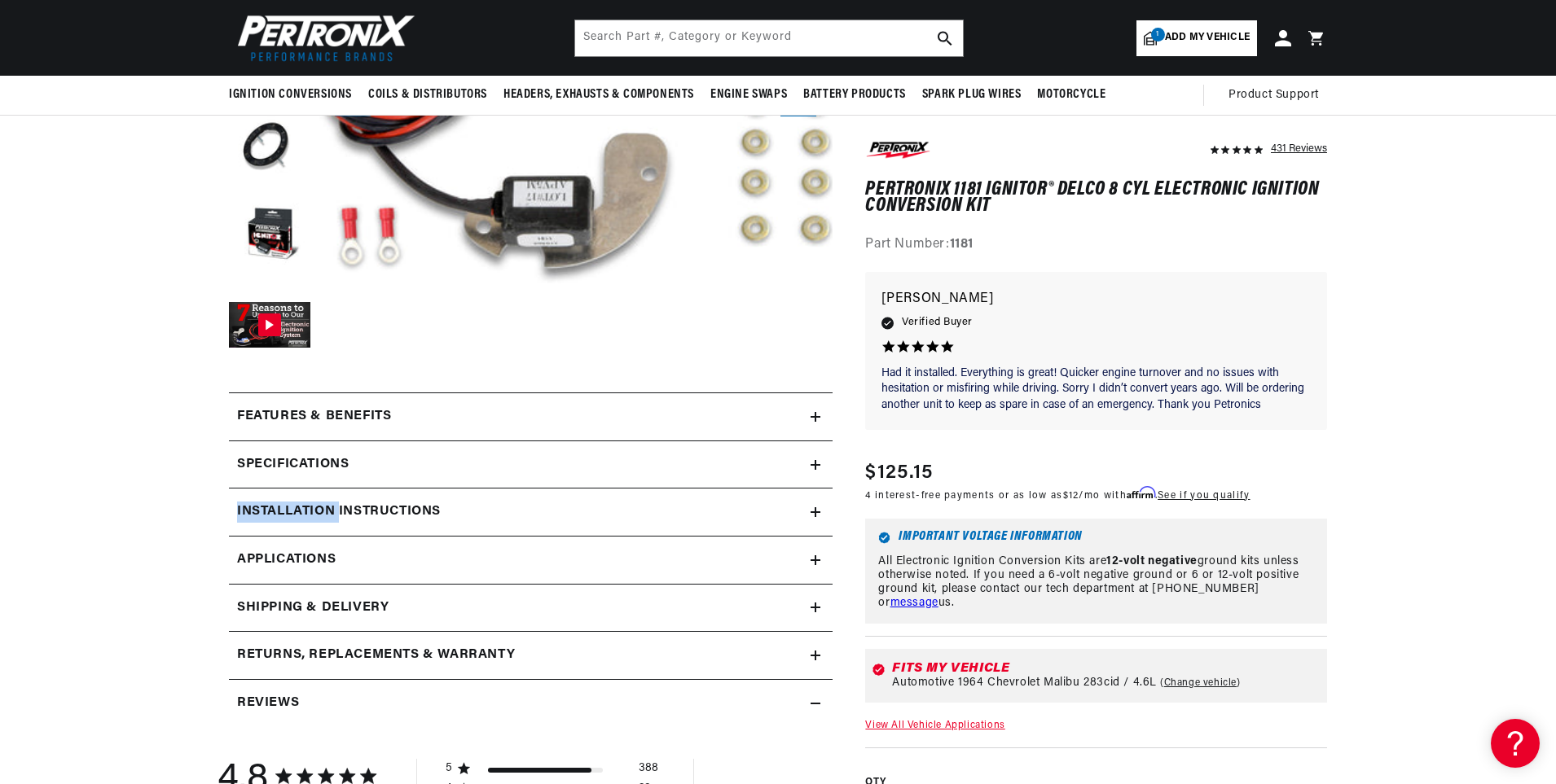
click at [314, 514] on h2 "Installation instructions" at bounding box center [339, 513] width 203 height 22
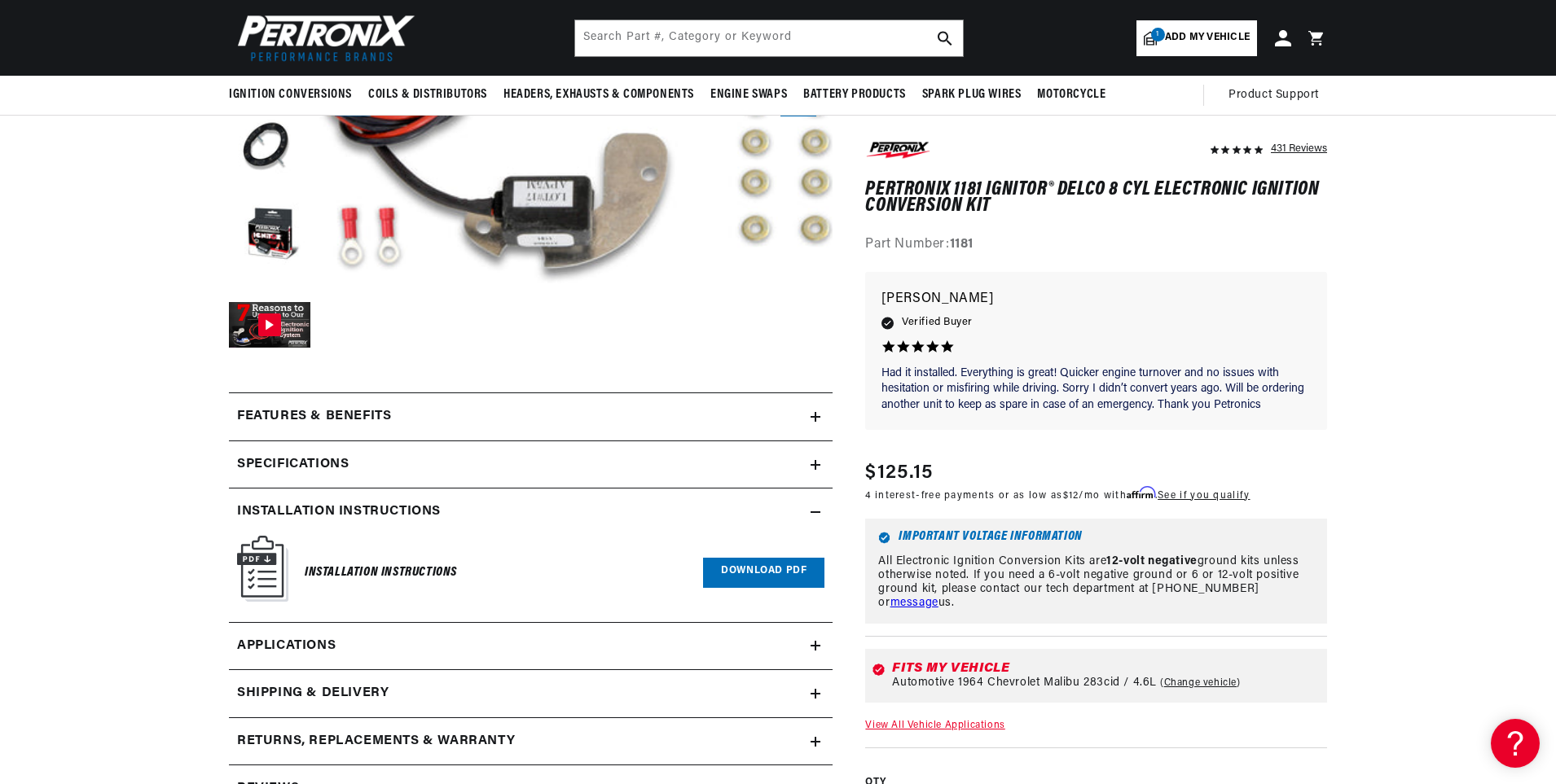
click at [772, 572] on link "Download PDF" at bounding box center [764, 573] width 122 height 30
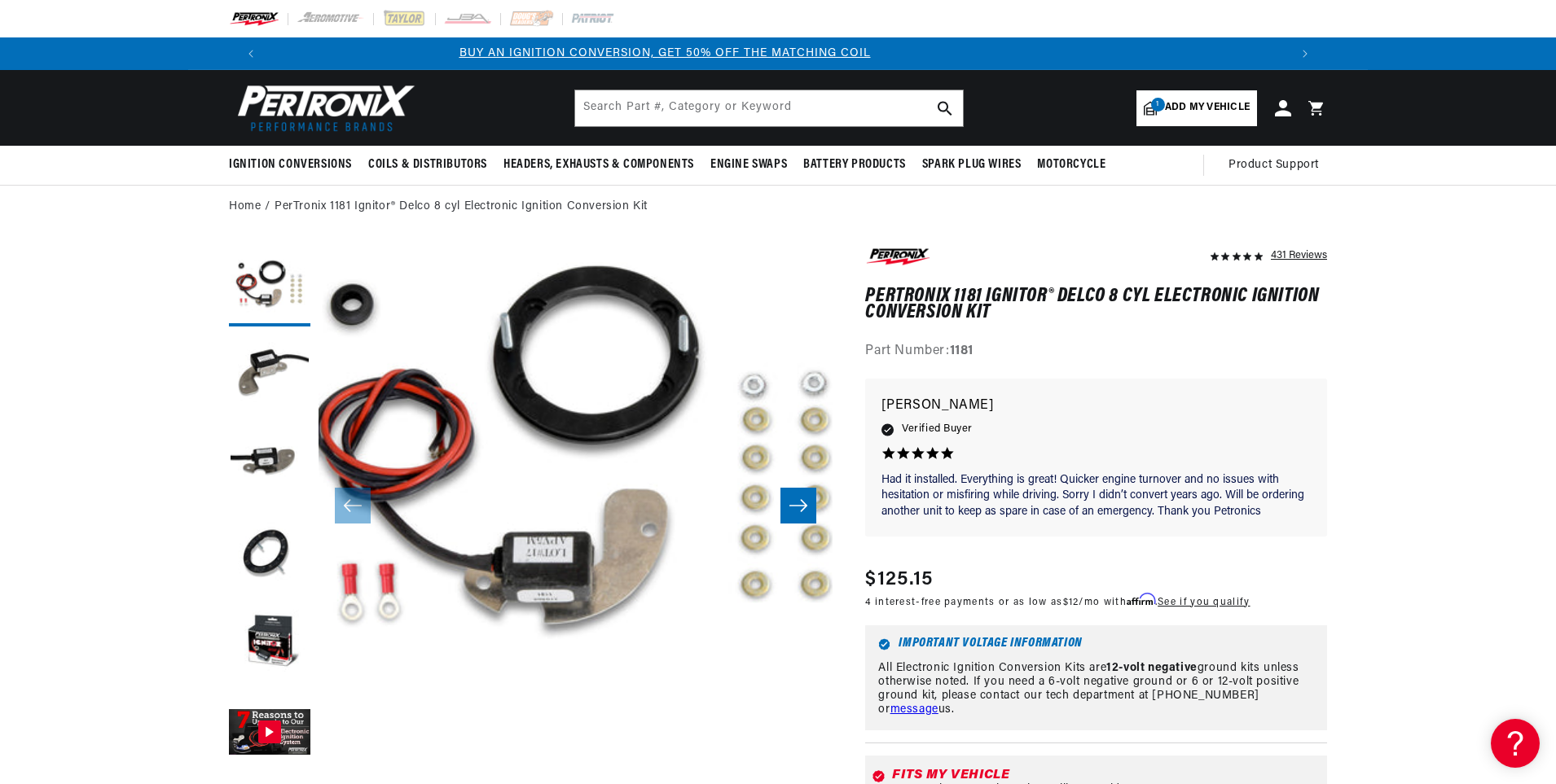
scroll to position [0, 0]
click at [269, 634] on button "Load image 5 in gallery view" at bounding box center [270, 644] width 81 height 81
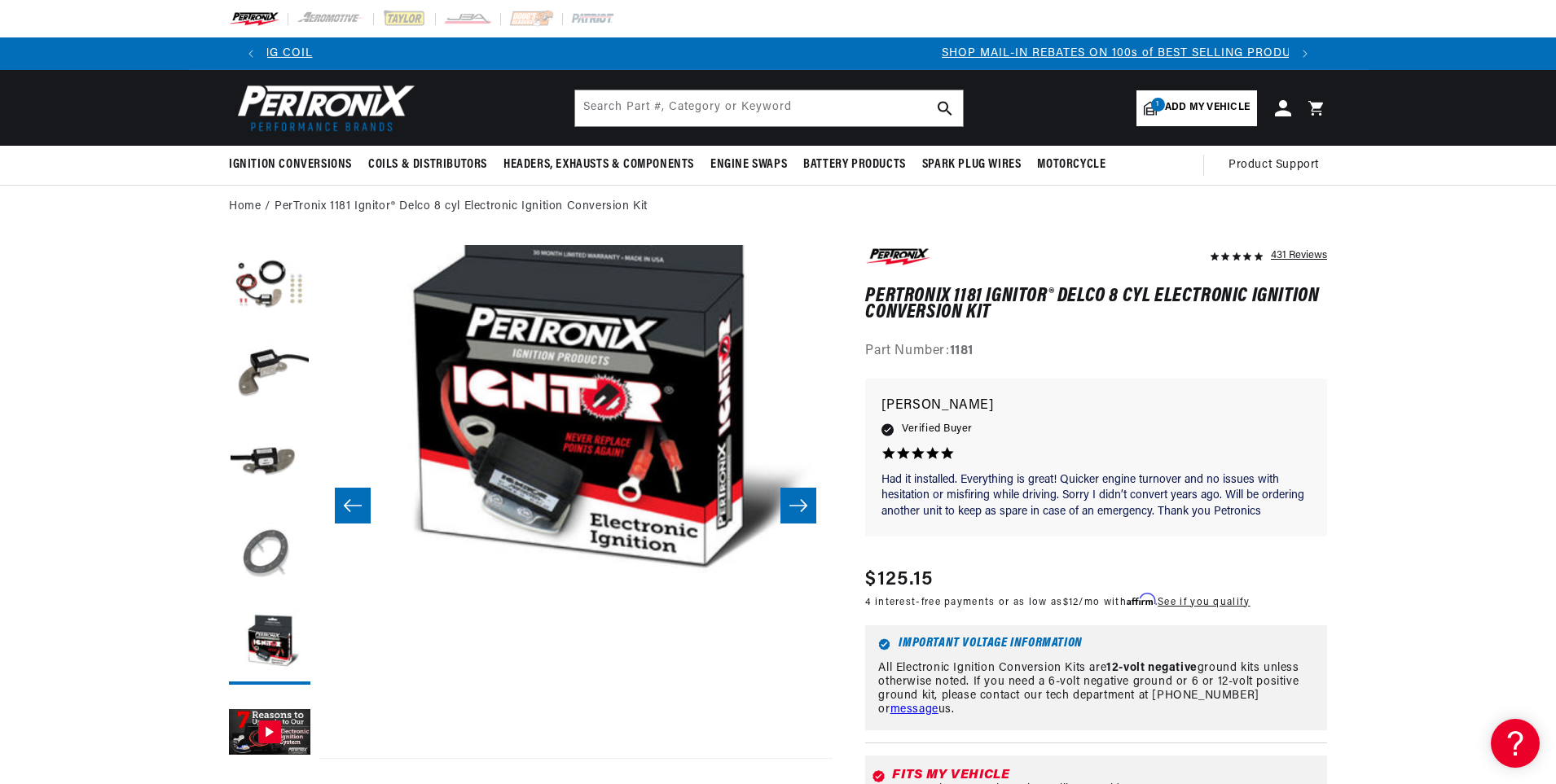
scroll to position [0, 1017]
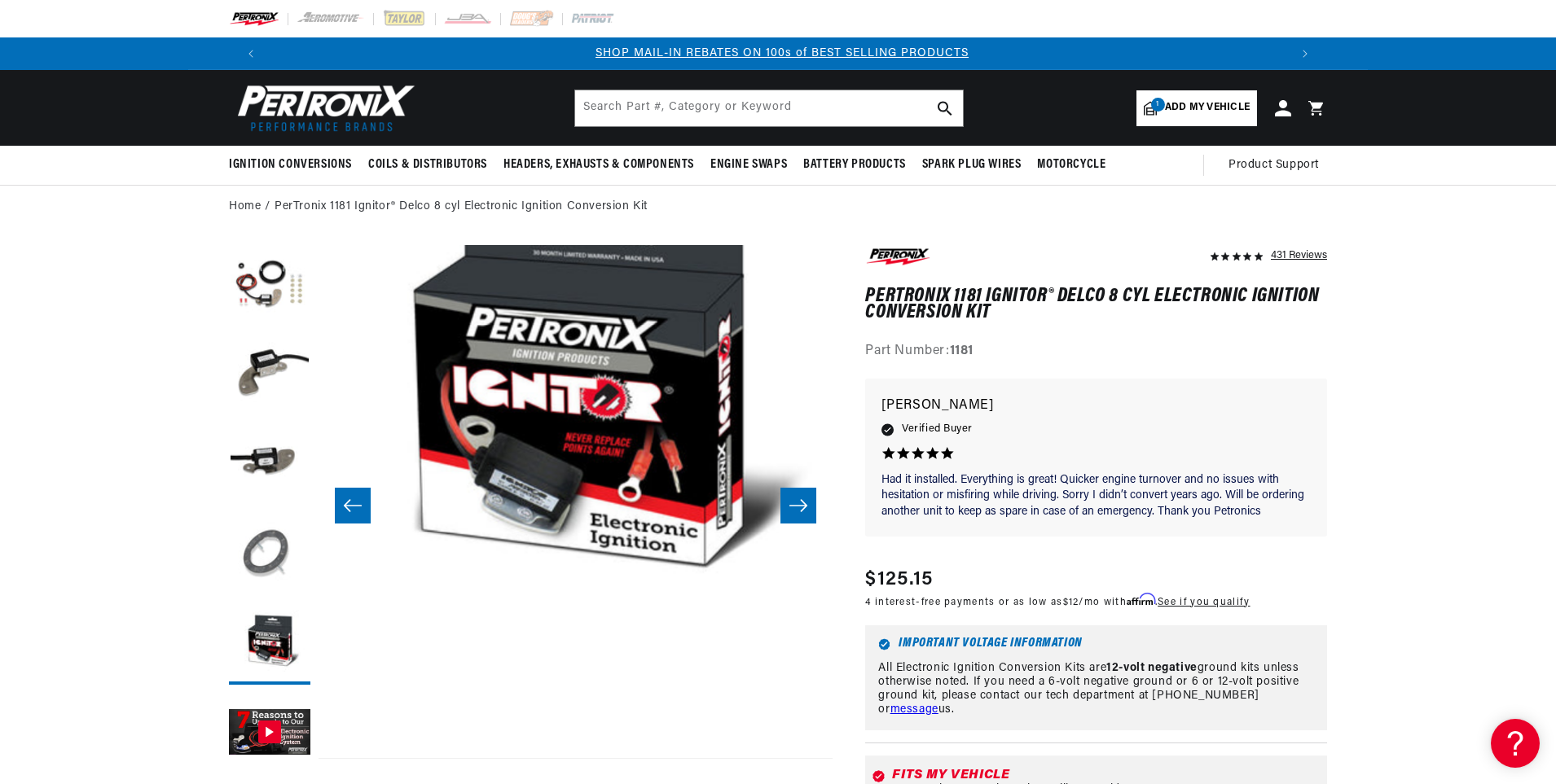
click at [268, 552] on button "Load image 4 in gallery view" at bounding box center [270, 554] width 81 height 81
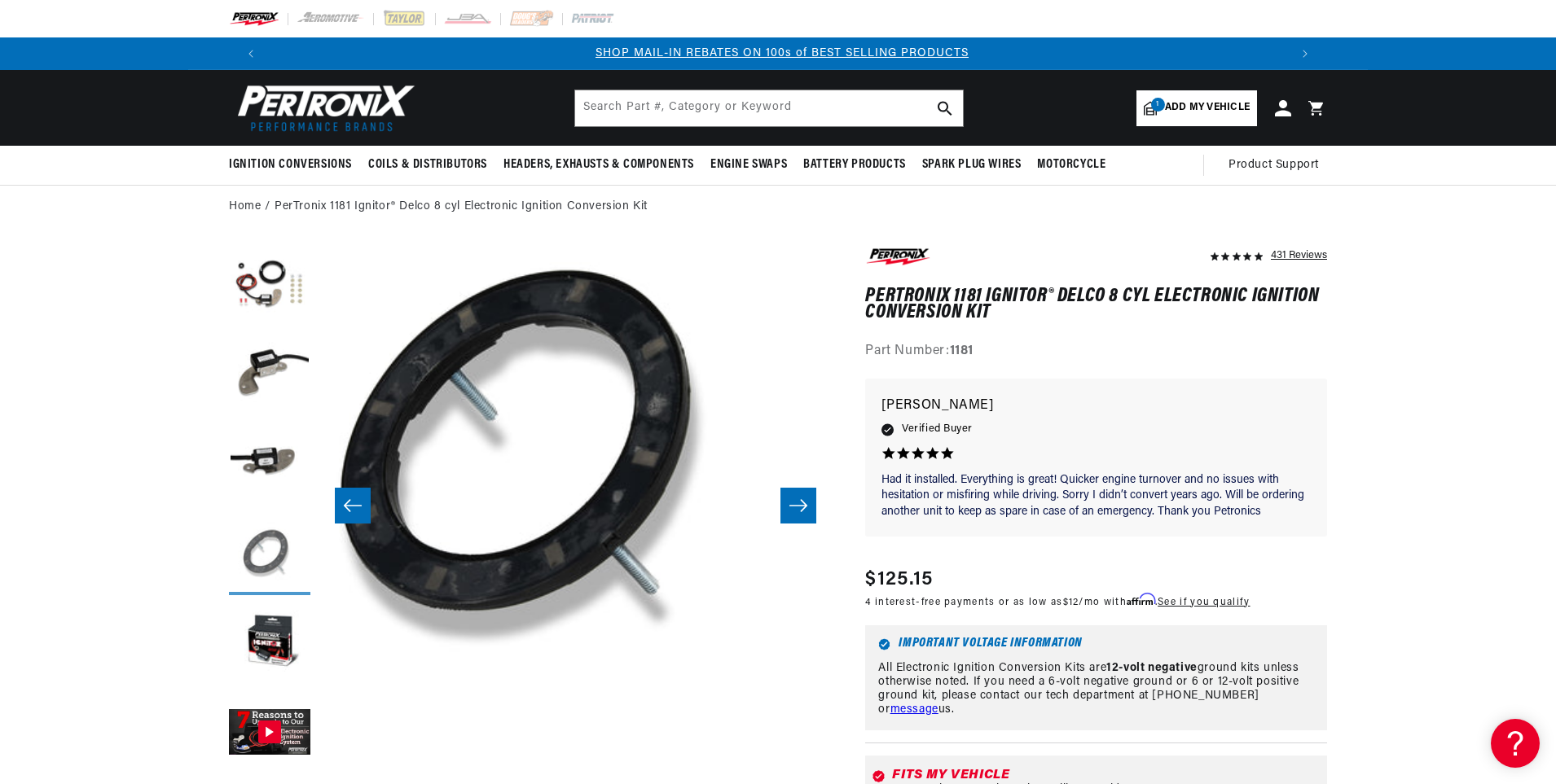
scroll to position [51, 1543]
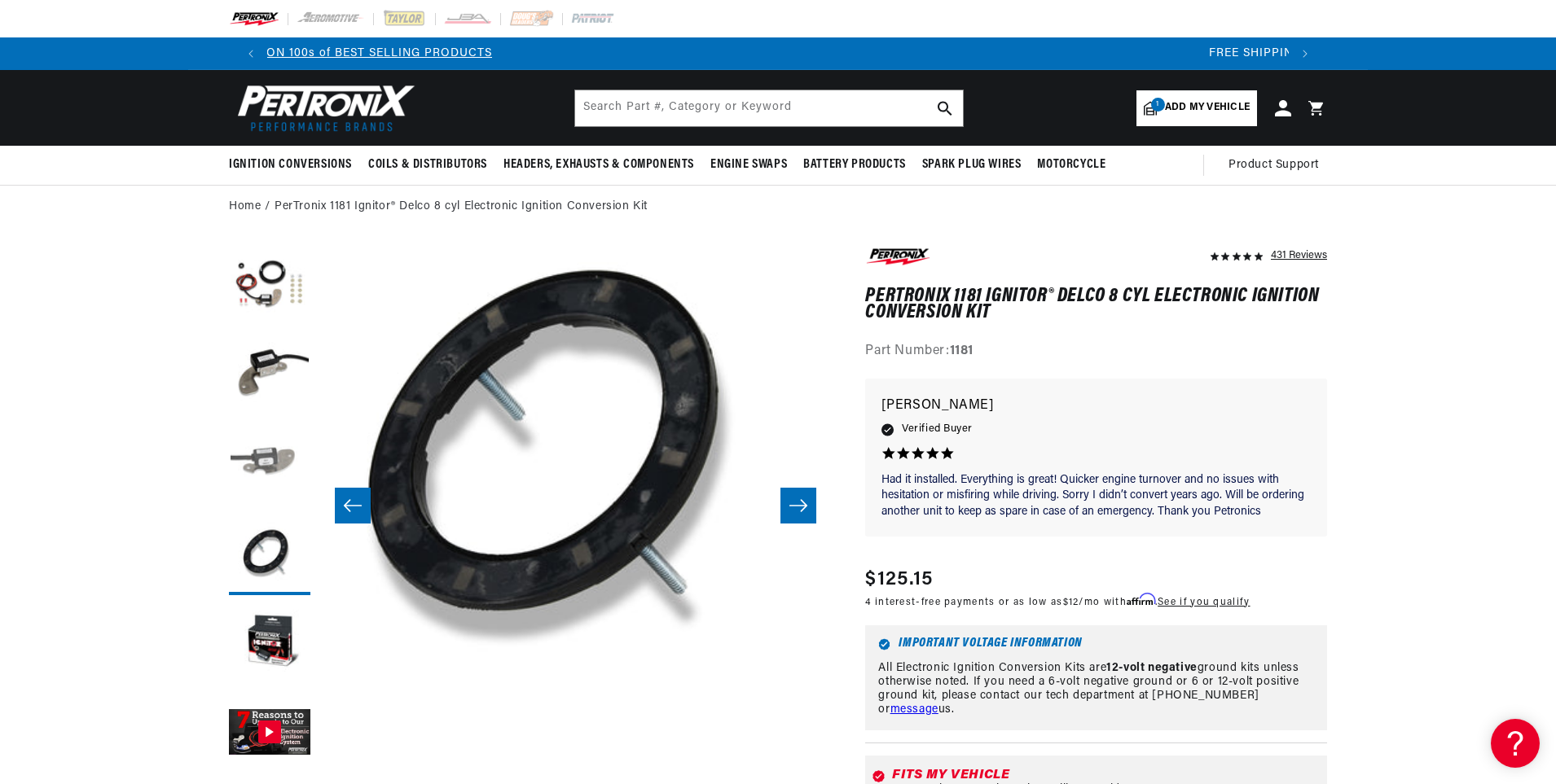
click at [263, 464] on button "Load image 3 in gallery view" at bounding box center [270, 465] width 81 height 81
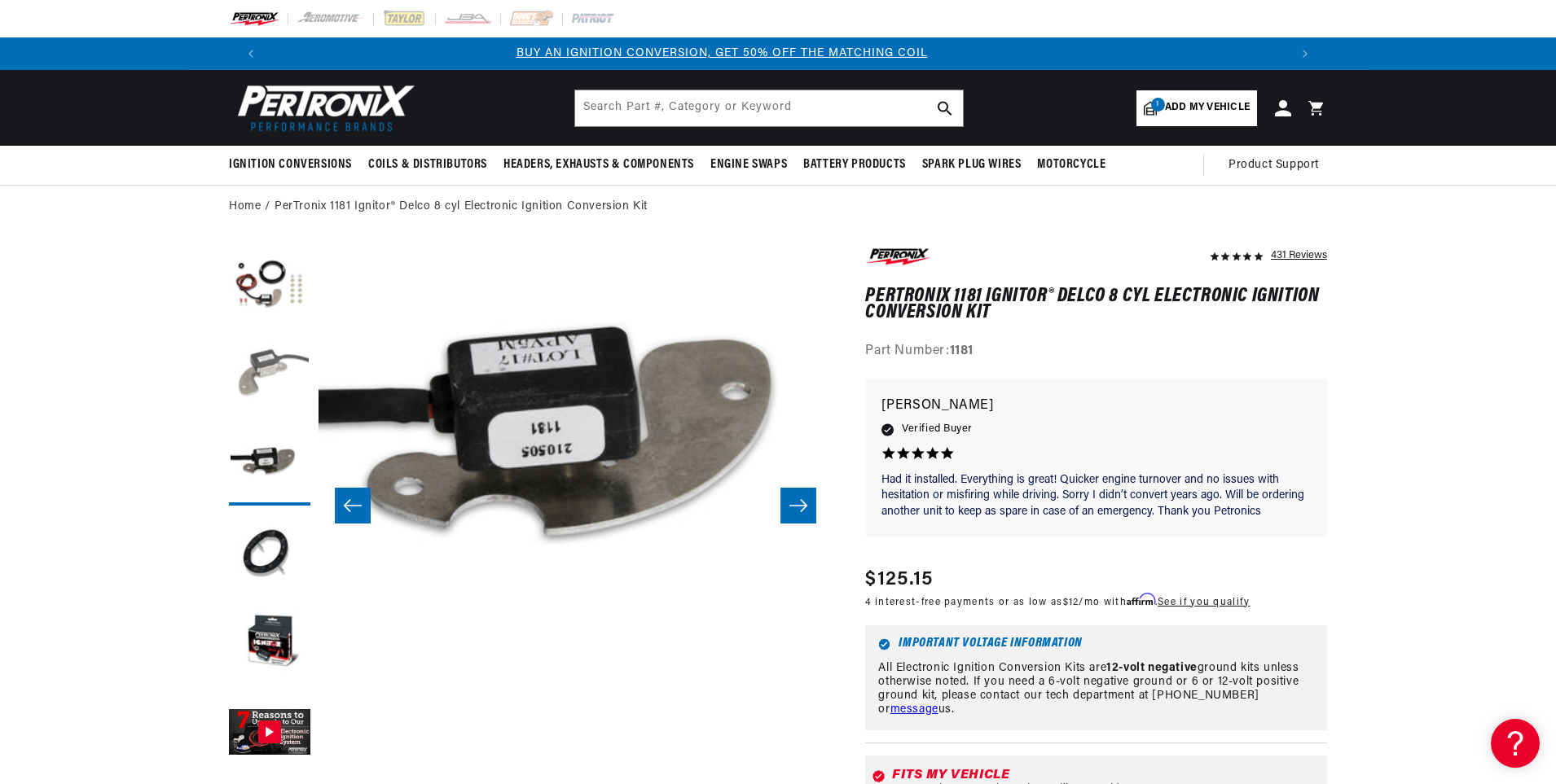
scroll to position [0, 0]
click at [272, 363] on button "Load image 2 in gallery view" at bounding box center [270, 375] width 81 height 81
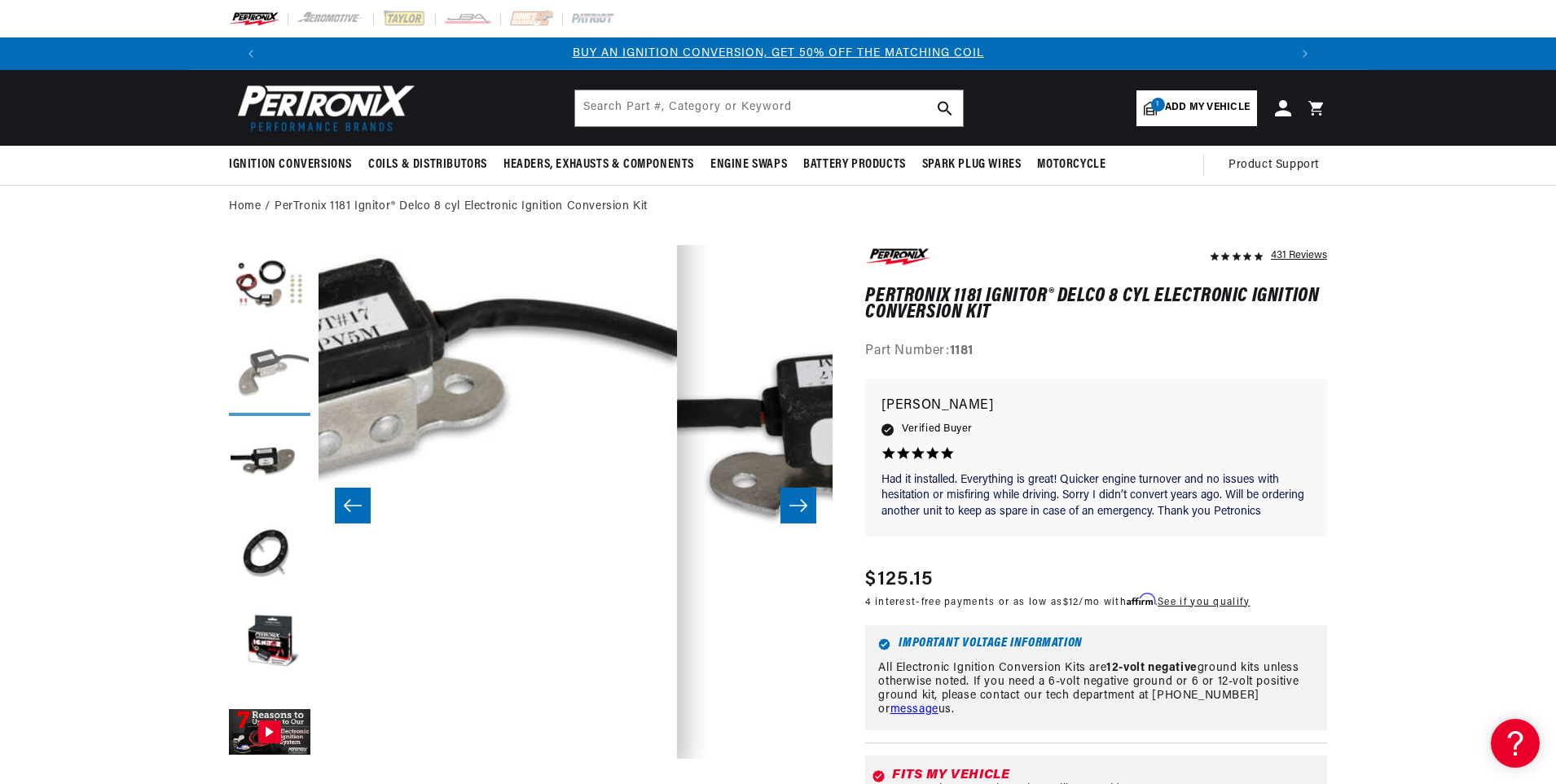
scroll to position [51, 514]
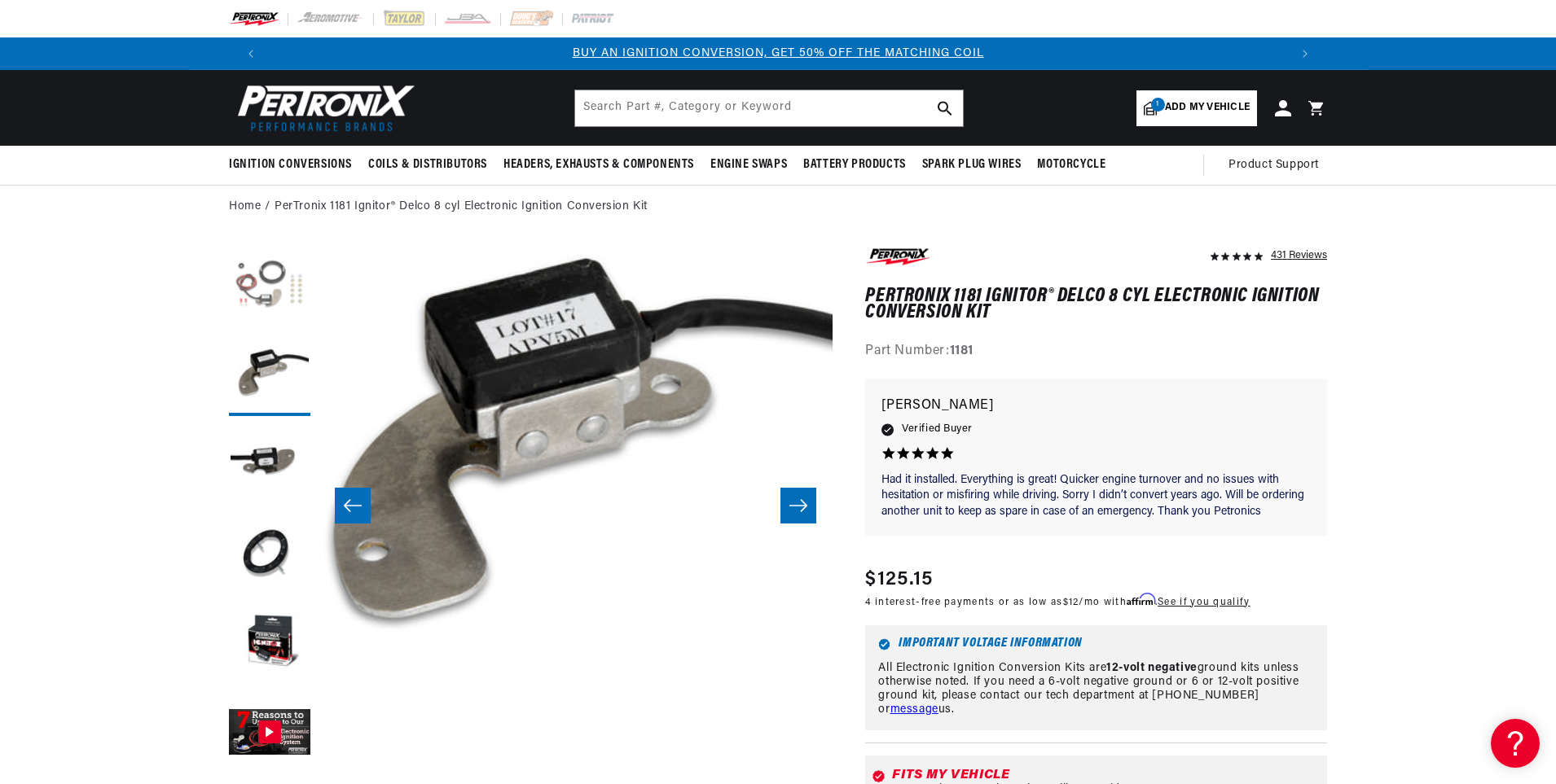
click at [269, 279] on button "Load image 1 in gallery view" at bounding box center [270, 285] width 81 height 81
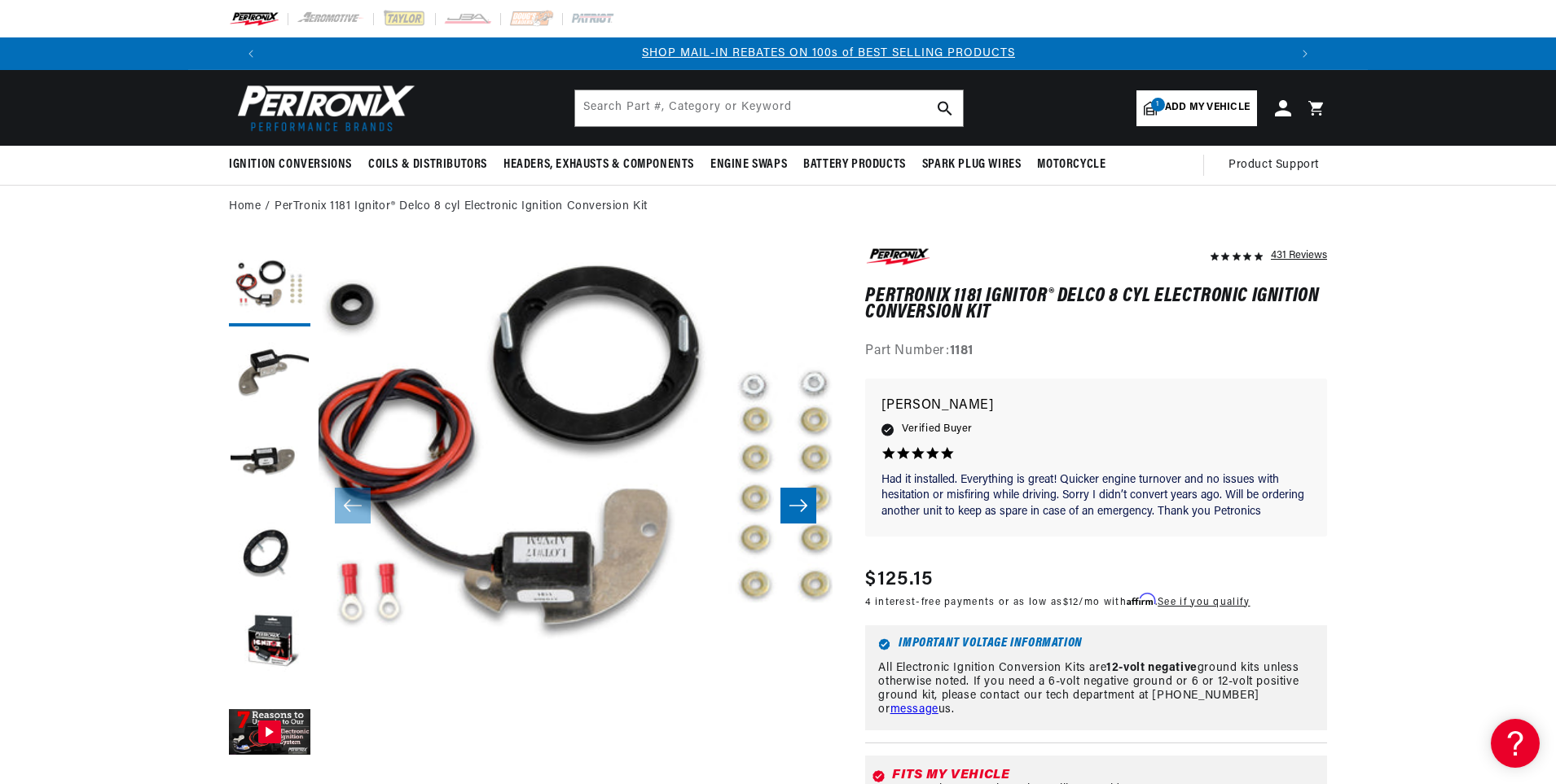
scroll to position [0, 1017]
click at [267, 759] on button "Open media 1 in modal" at bounding box center [267, 759] width 0 height 0
click at [355, 313] on img "Media gallery" at bounding box center [778, 457] width 880 height 880
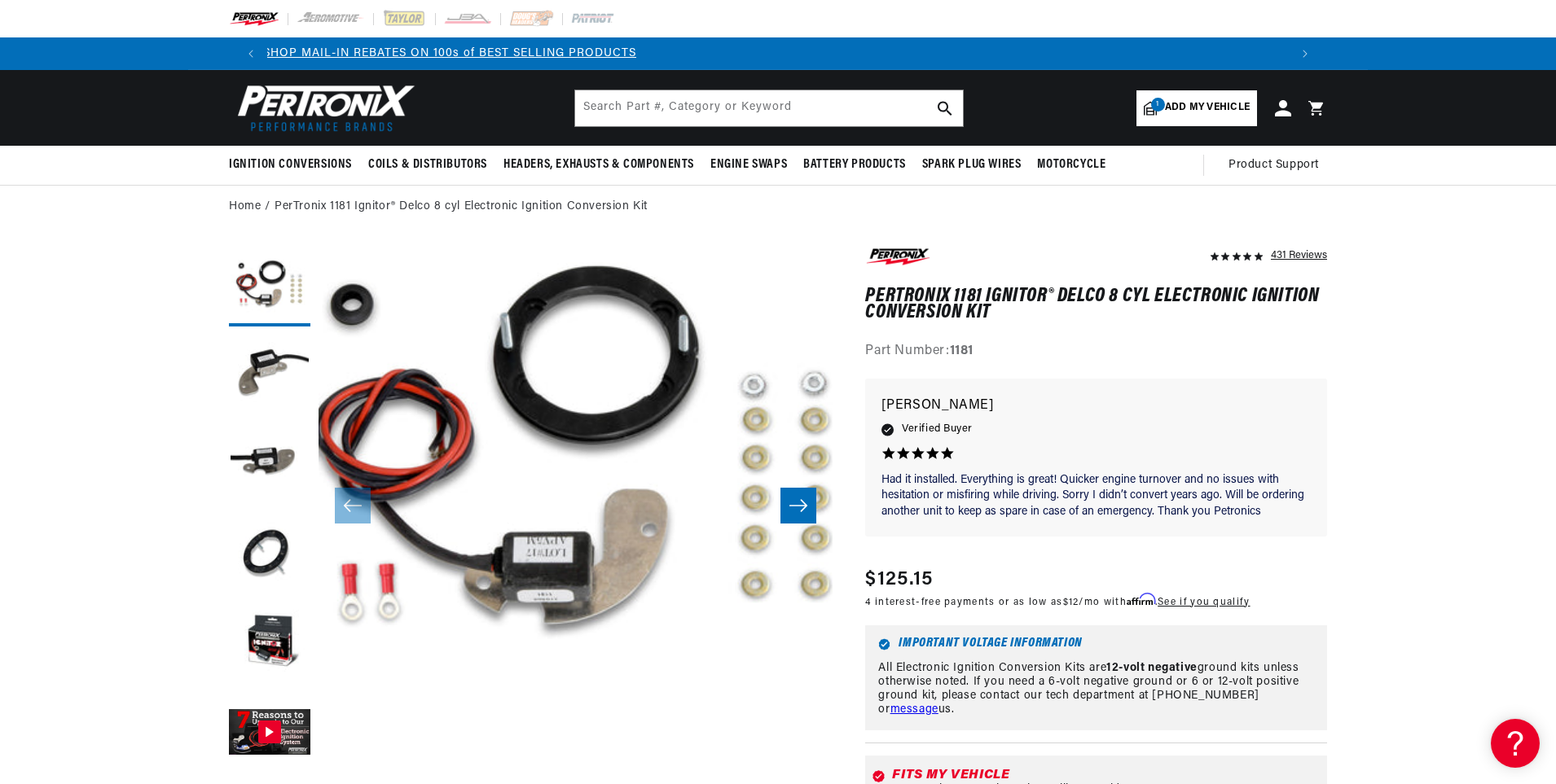
click at [267, 759] on button "Open media 1 in modal" at bounding box center [267, 759] width 0 height 0
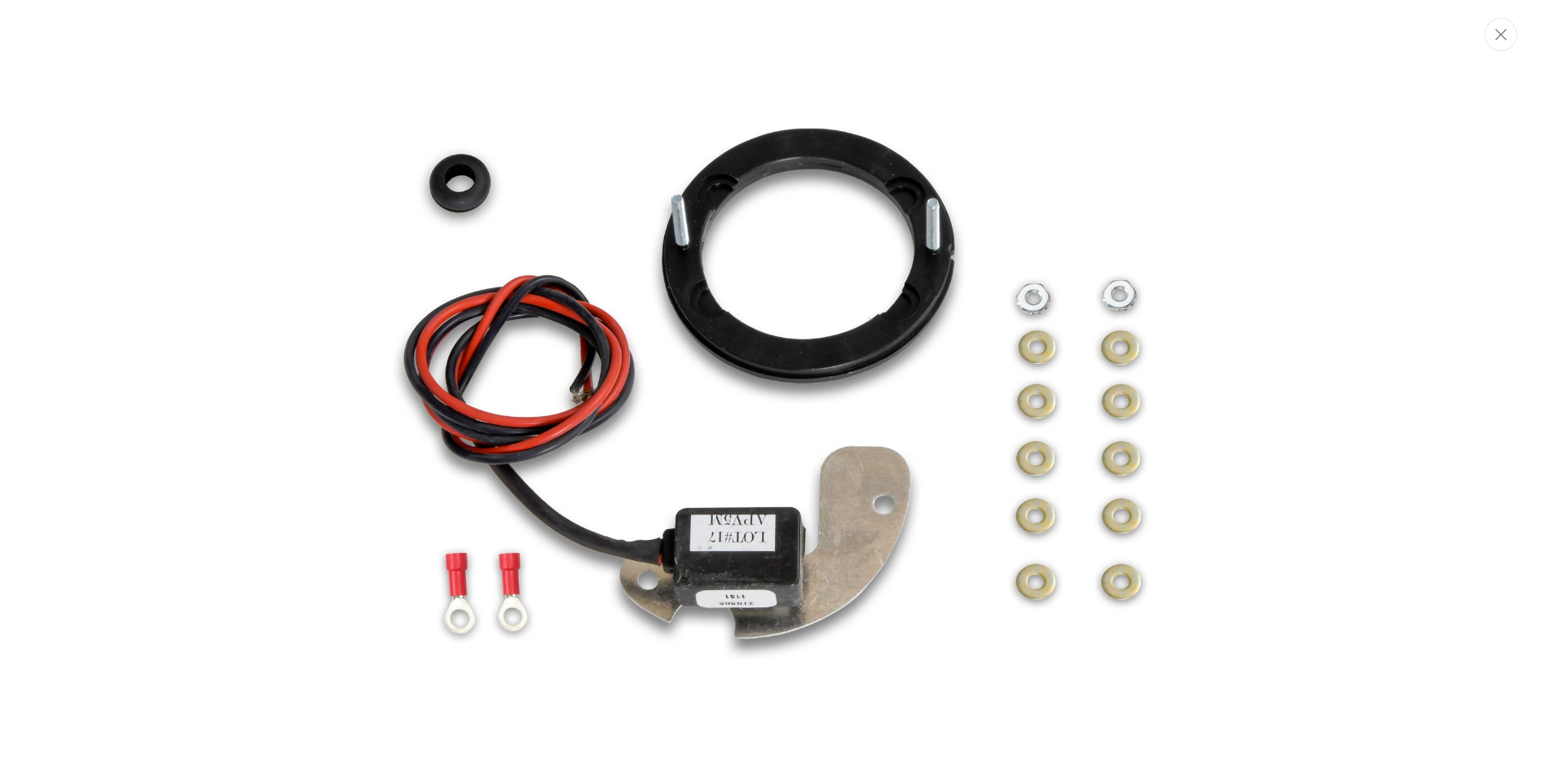
scroll to position [0, 0]
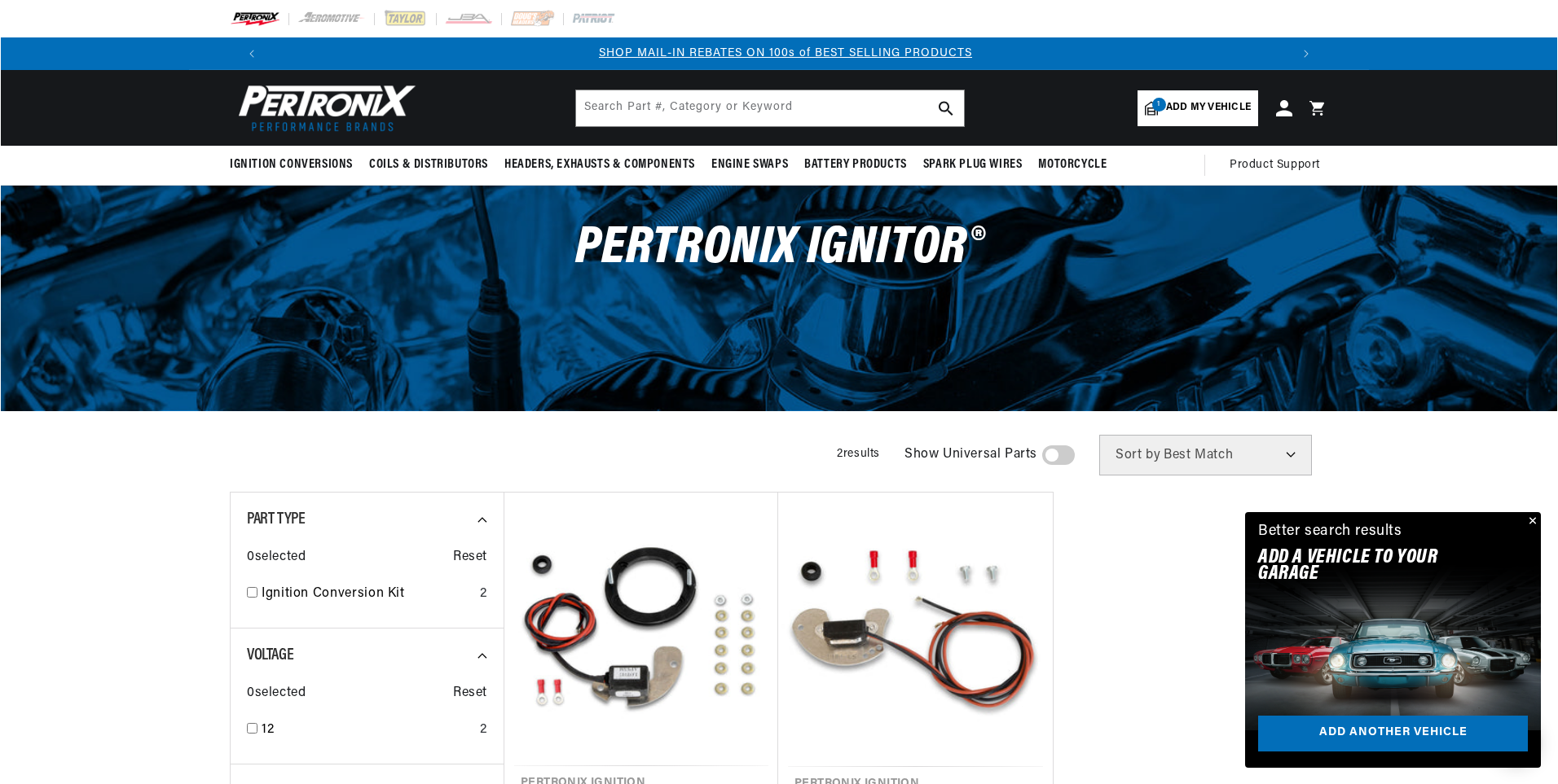
scroll to position [0, 1018]
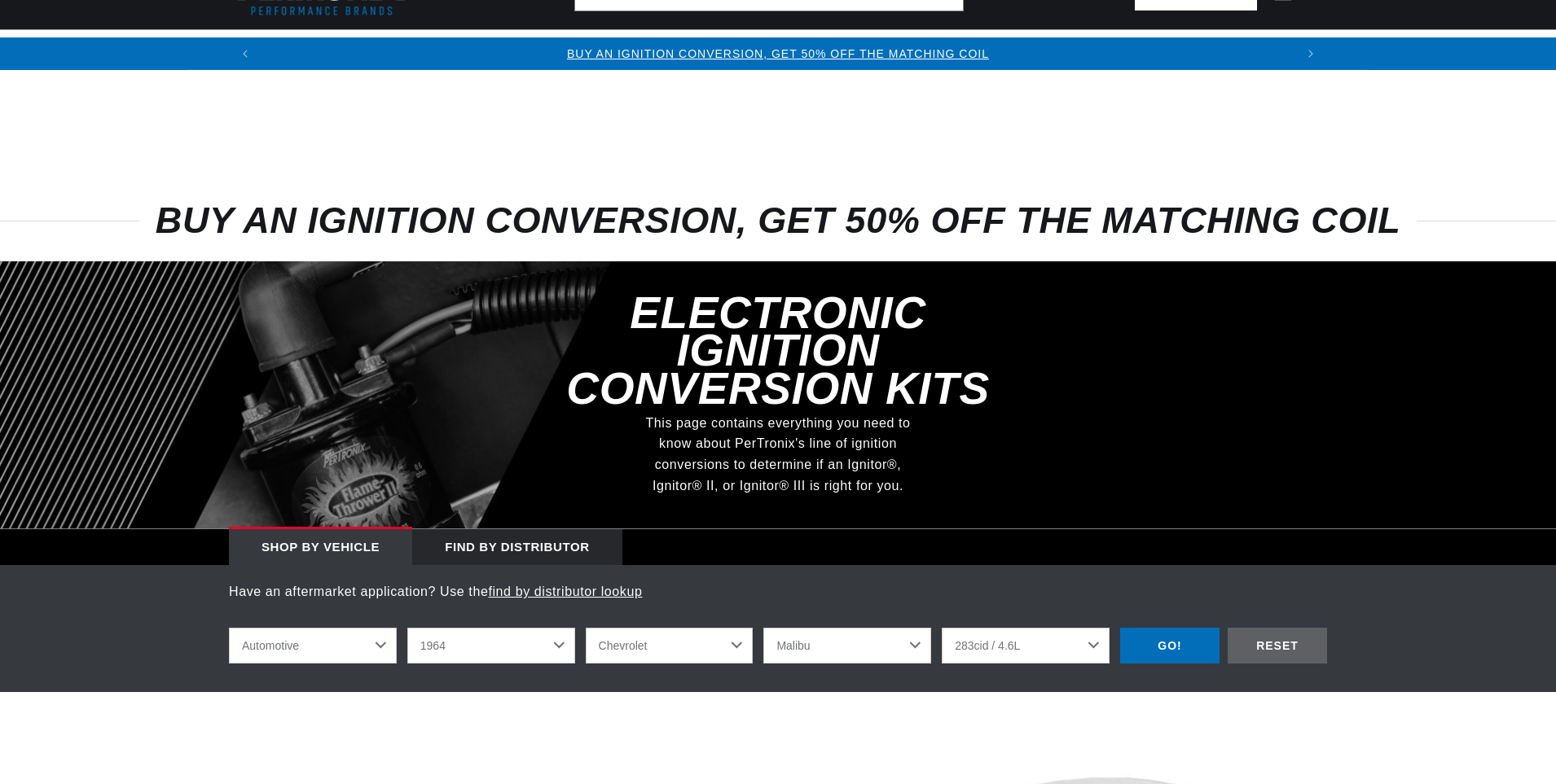
select select "1964"
select select "Chevrolet"
select select "Malibu"
select select "283cid-4.6L"
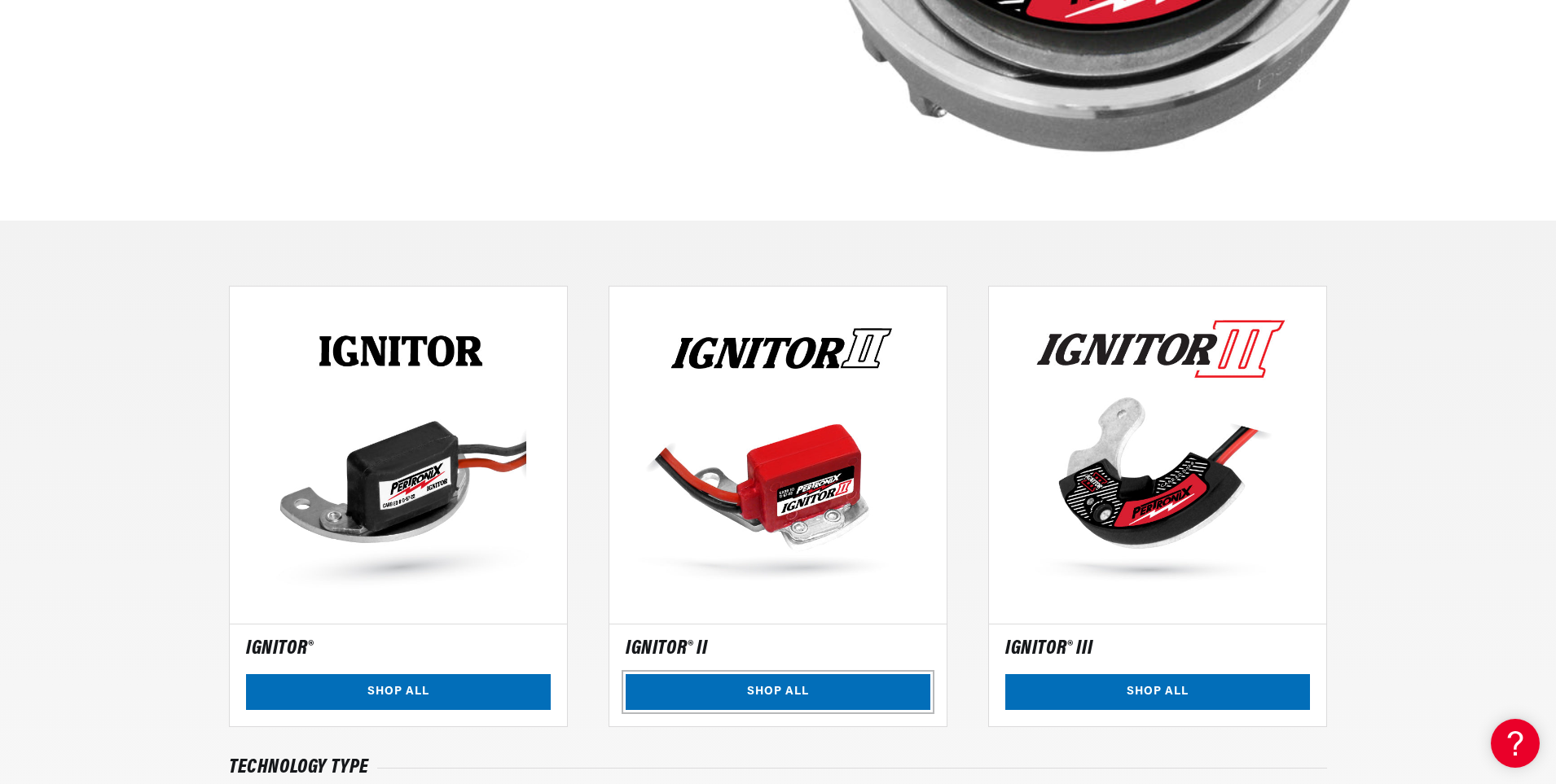
click at [796, 696] on link "SHOP ALL" at bounding box center [778, 692] width 304 height 36
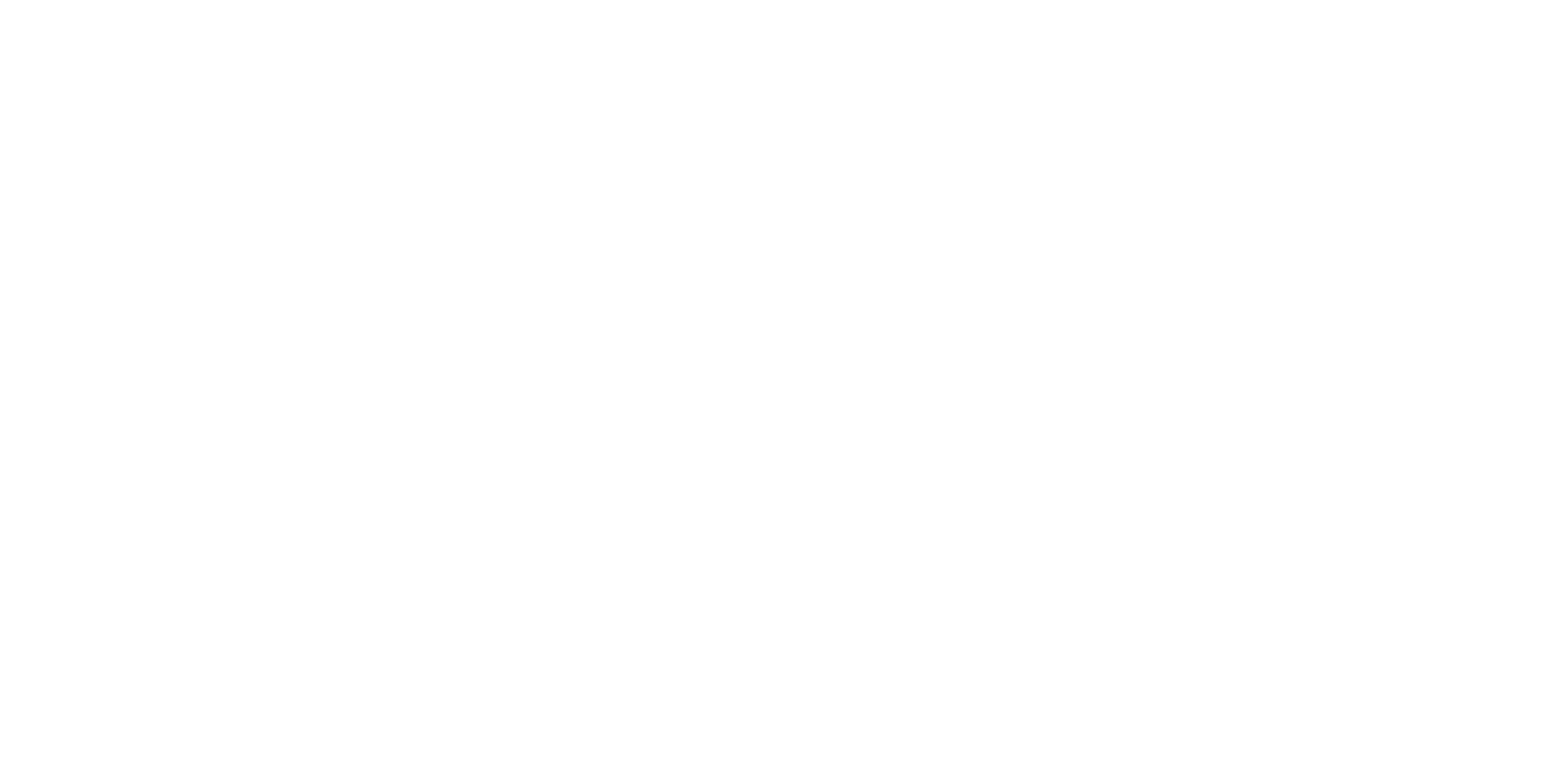
click at [0, 0] on html at bounding box center [0, 0] width 0 height 0
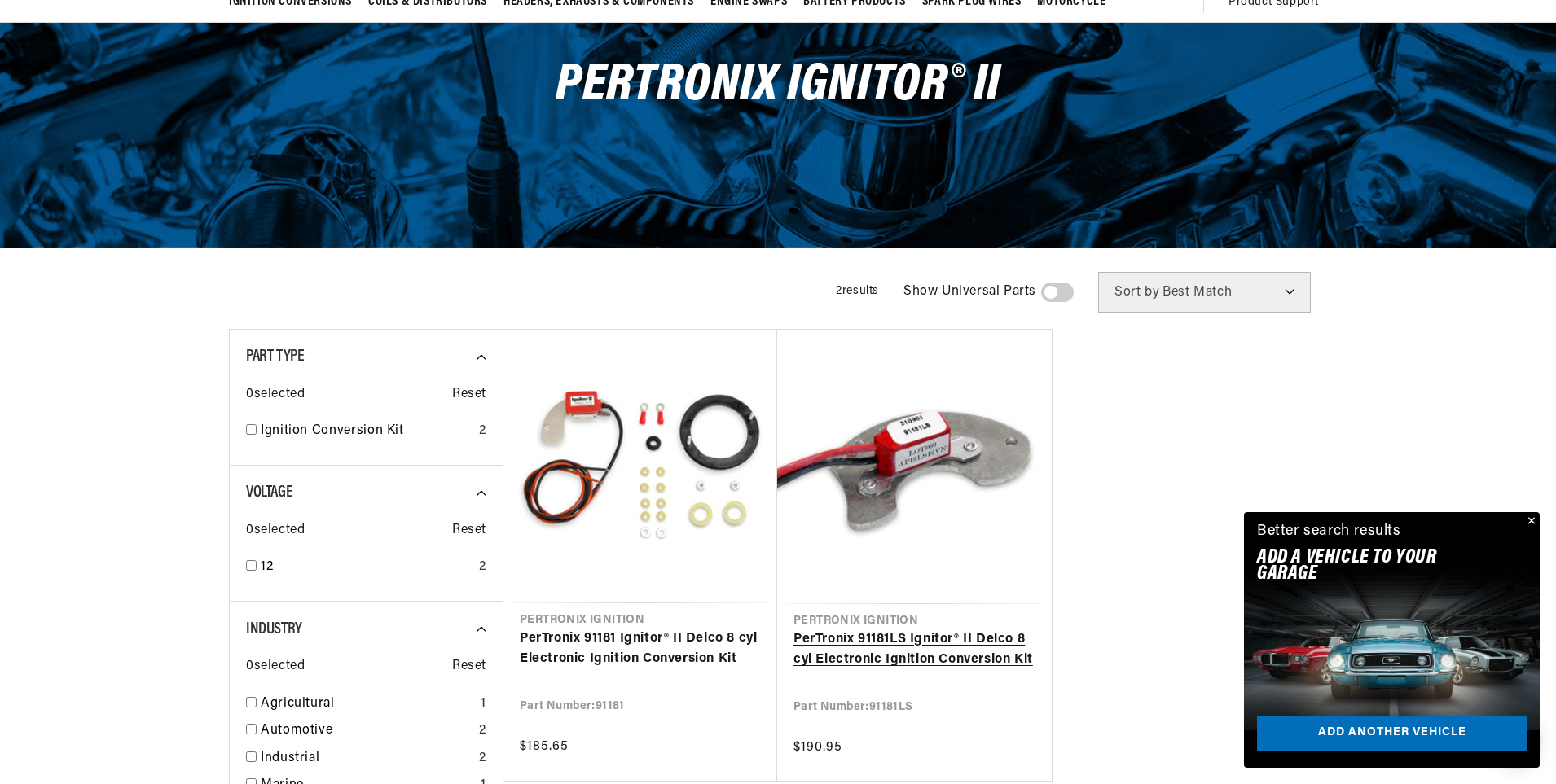
scroll to position [0, 2035]
click at [984, 629] on link "PerTronix 91181LS Ignitor® II Delco 8 cyl Electronic Ignition Conversion Kit" at bounding box center [914, 650] width 242 height 41
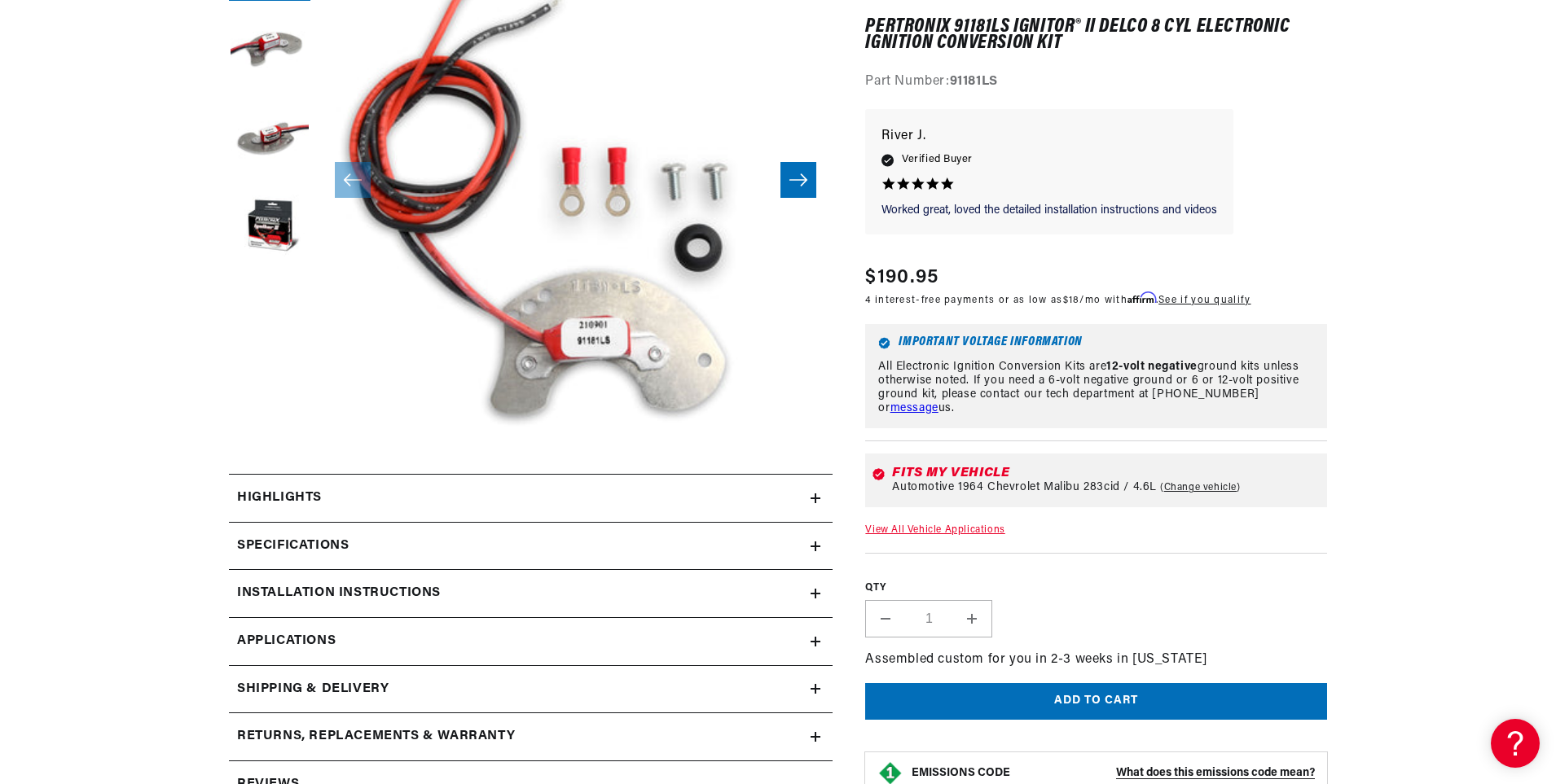
scroll to position [0, 1017]
click at [392, 594] on h2 "Installation instructions" at bounding box center [339, 594] width 203 height 22
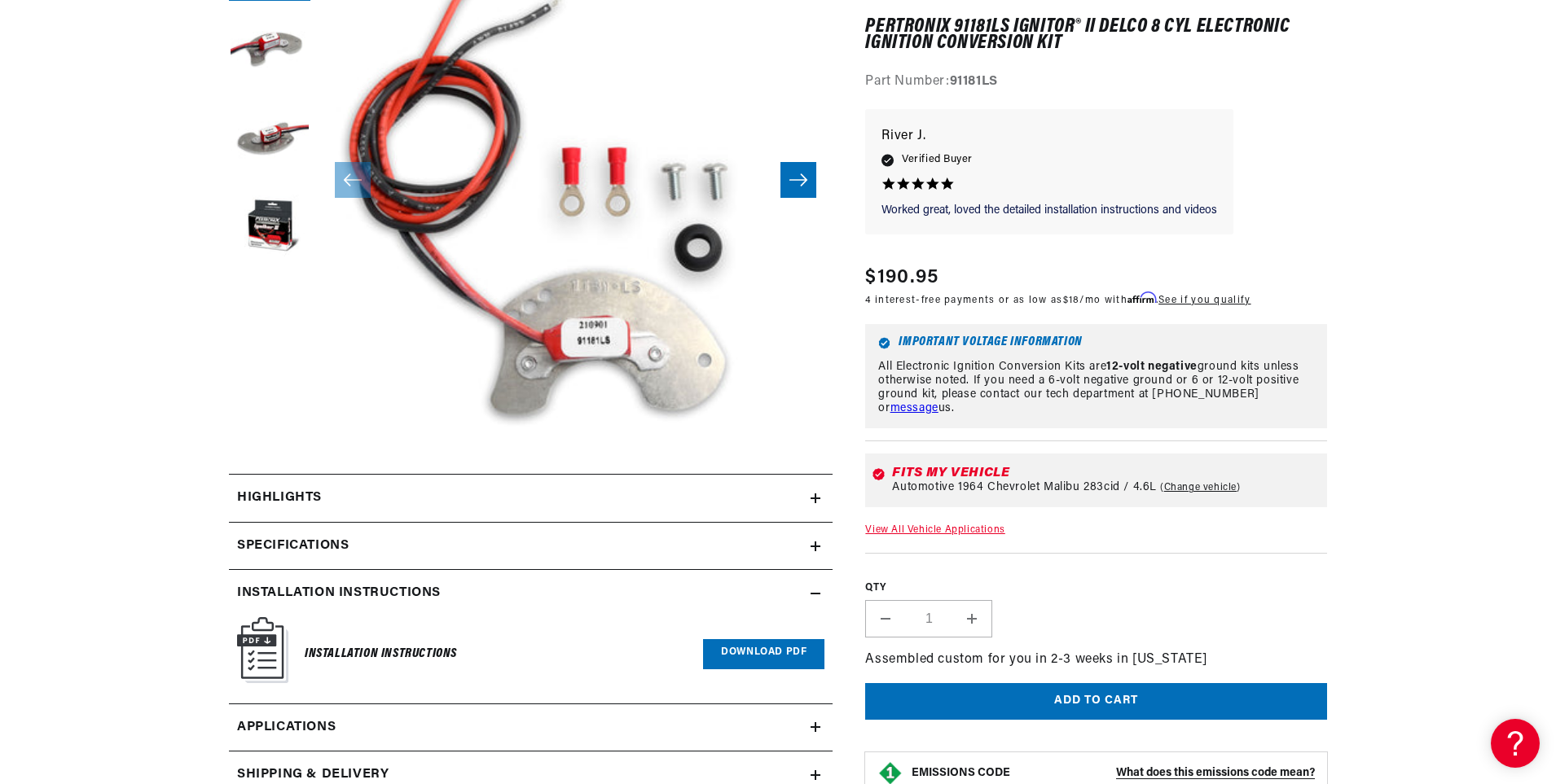
click at [754, 655] on link "Download PDF" at bounding box center [764, 654] width 122 height 30
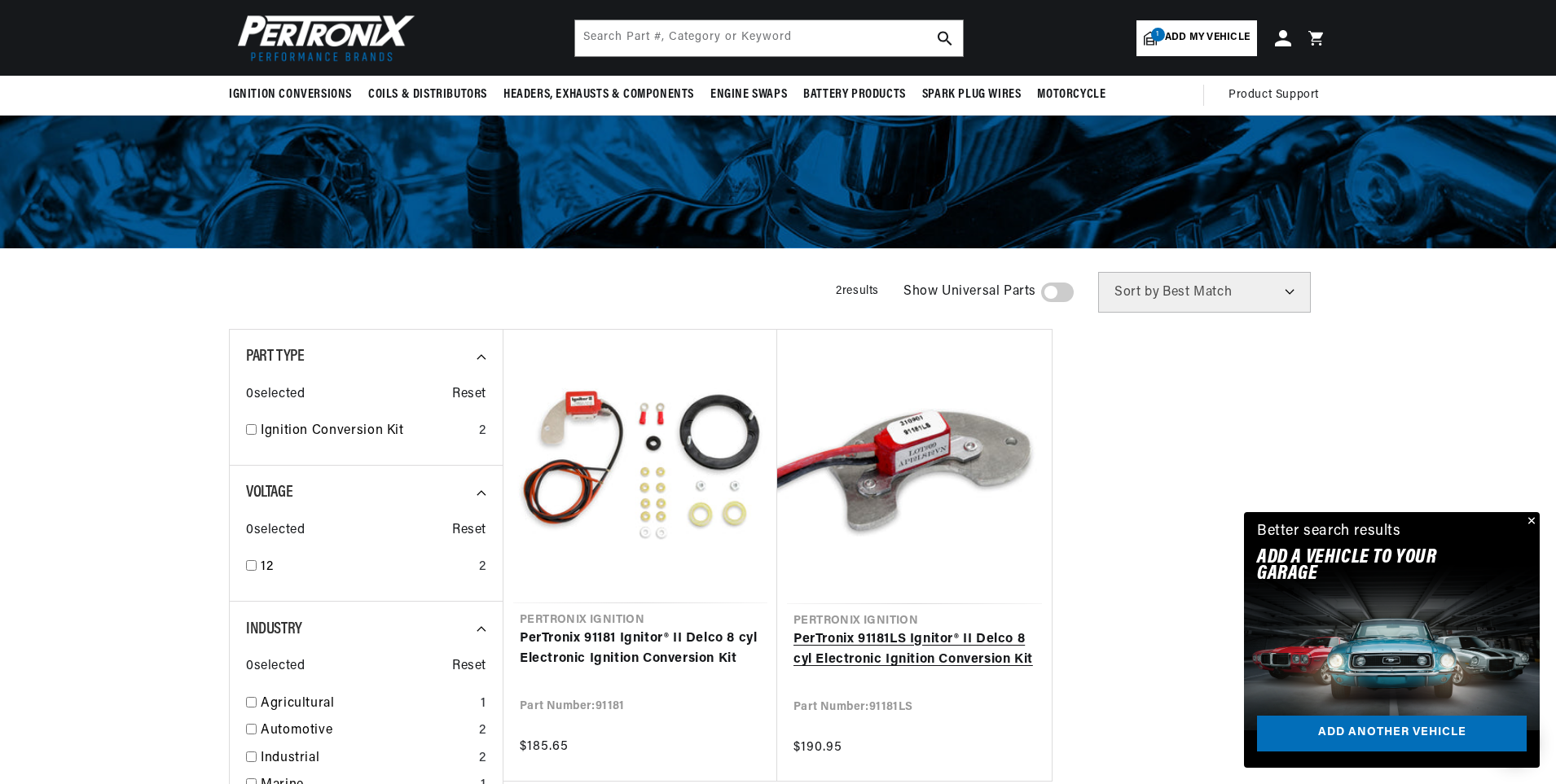
scroll to position [0, 2035]
click at [963, 643] on link "PerTronix 91181LS Ignitor® II Delco 8 cyl Electronic Ignition Conversion Kit" at bounding box center [914, 650] width 242 height 41
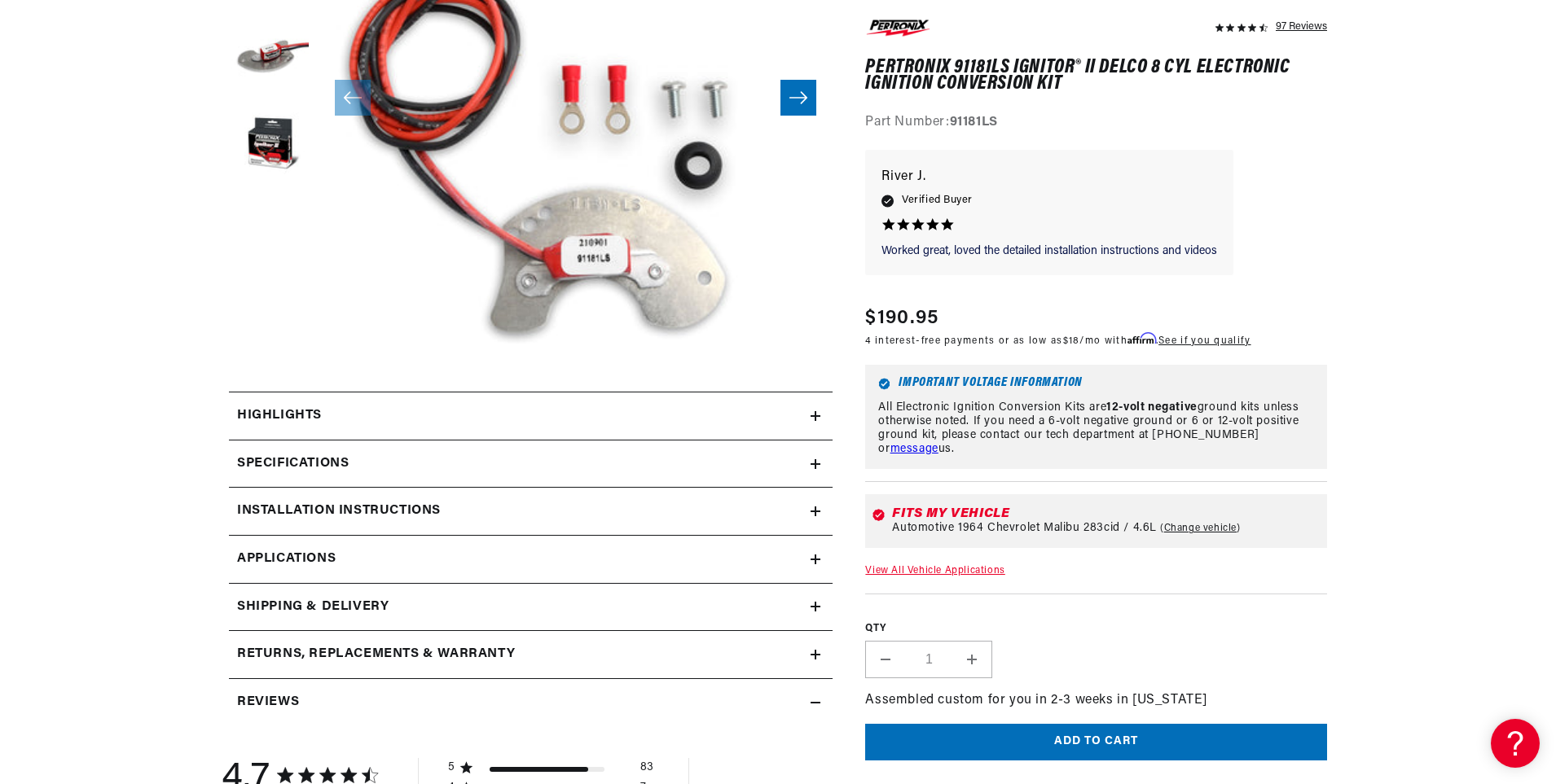
scroll to position [0, 1017]
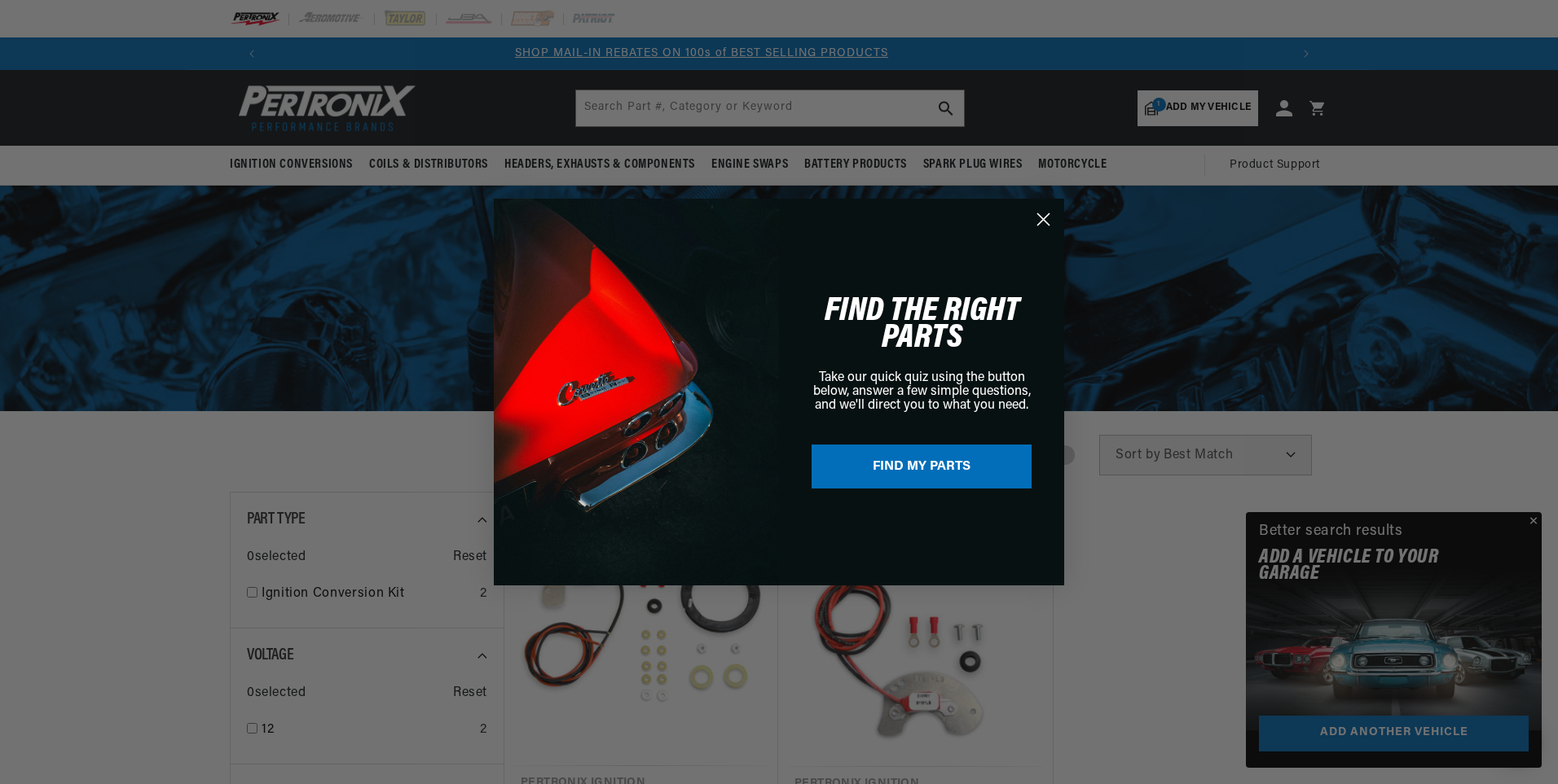
click at [1046, 214] on circle "Close dialog" at bounding box center [1043, 219] width 26 height 26
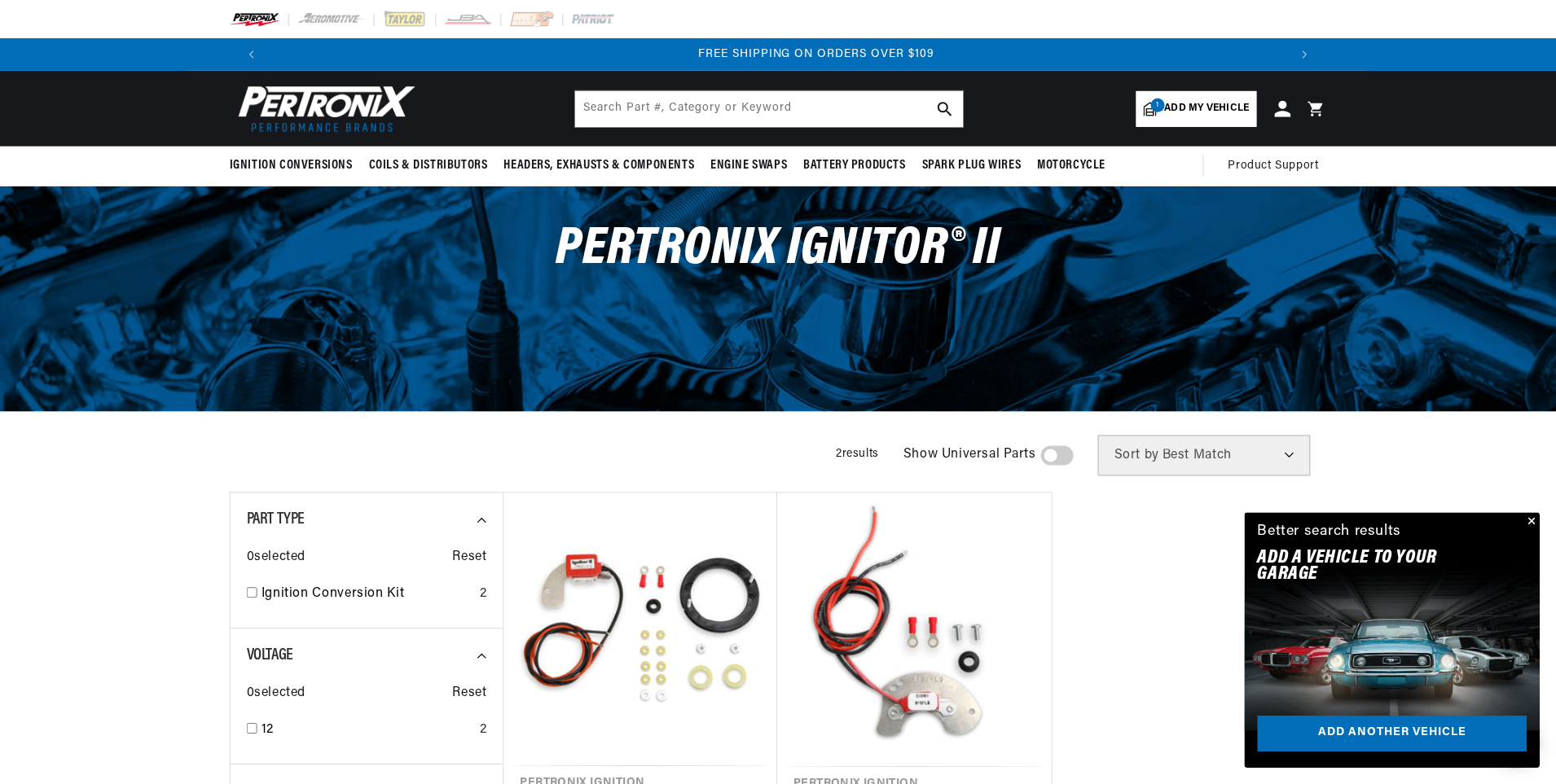
scroll to position [0, 2035]
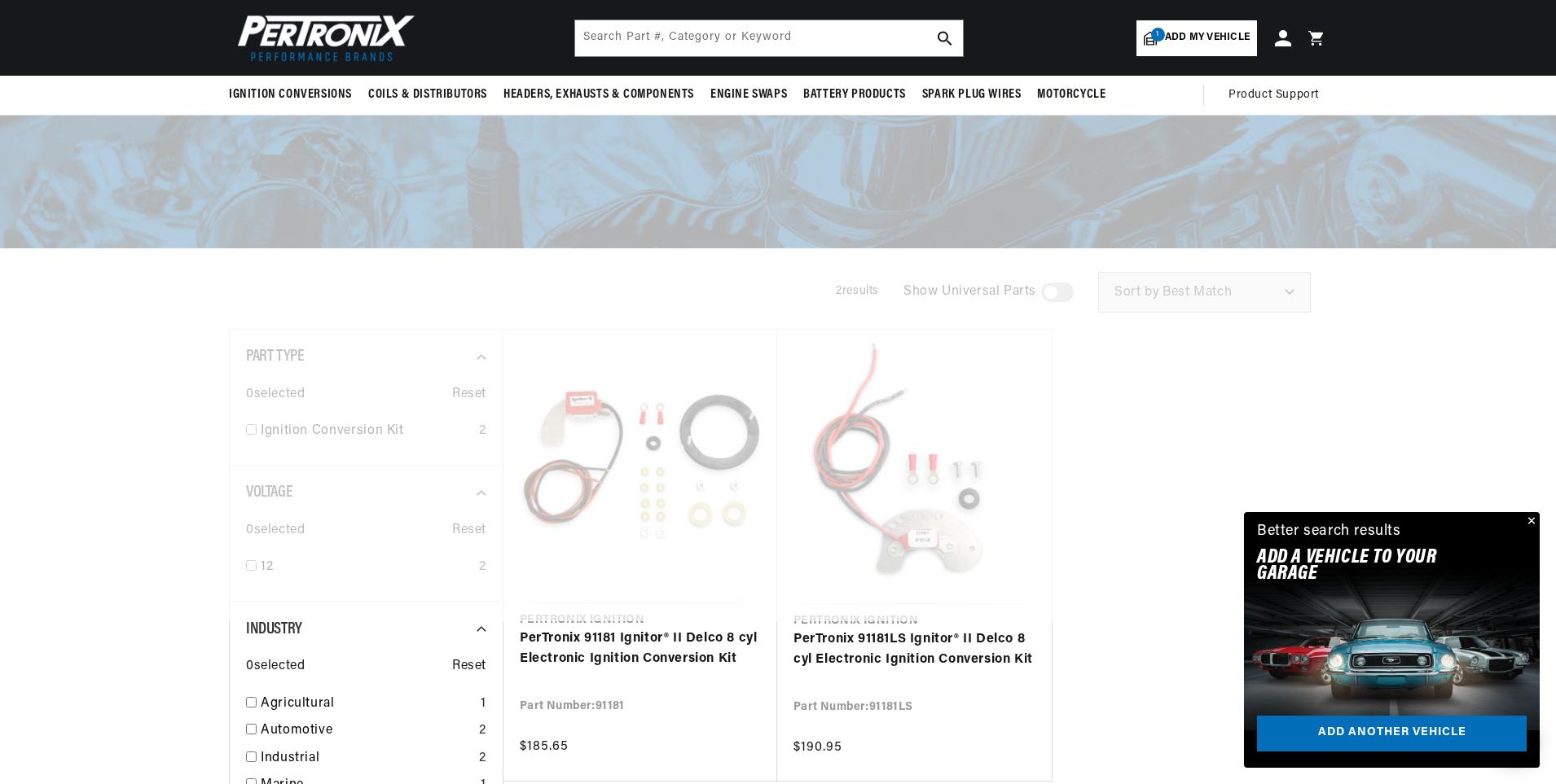
scroll to position [0, 2035]
